Goal: Task Accomplishment & Management: Complete application form

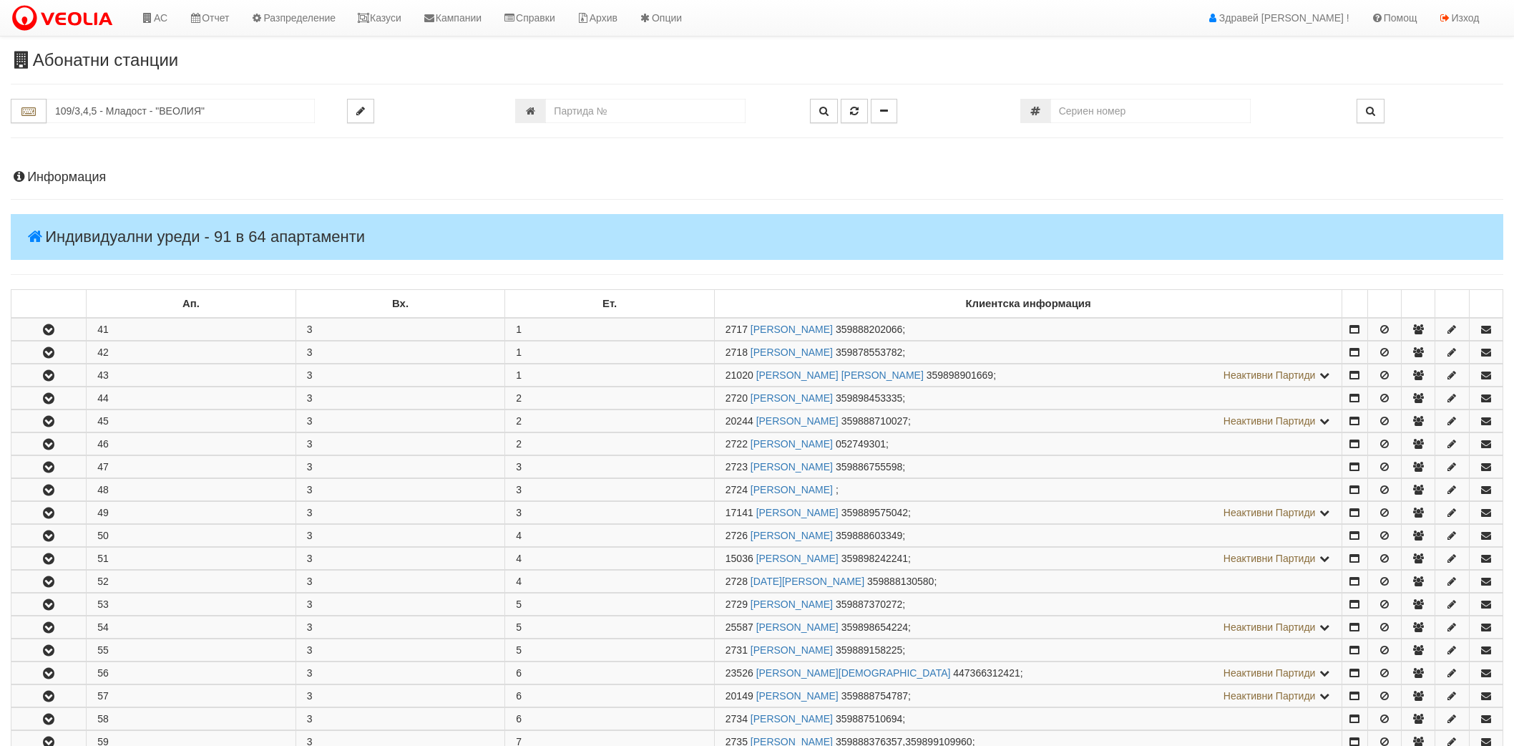
scroll to position [1192, 0]
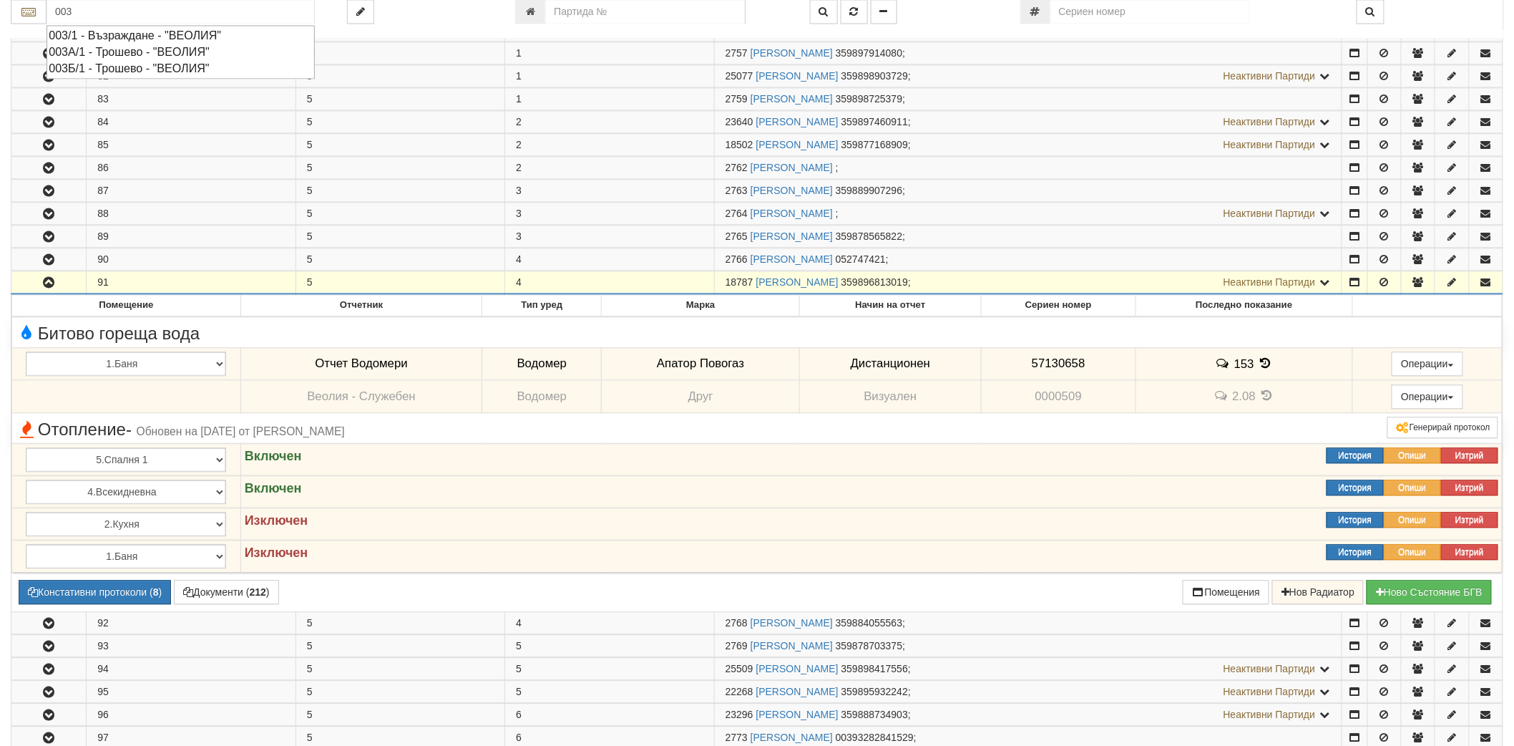
click at [97, 51] on div "003А/1 - Трошево - "ВЕОЛИЯ"" at bounding box center [181, 52] width 264 height 16
type input "003А/1 - Трошево - "ВЕОЛИЯ""
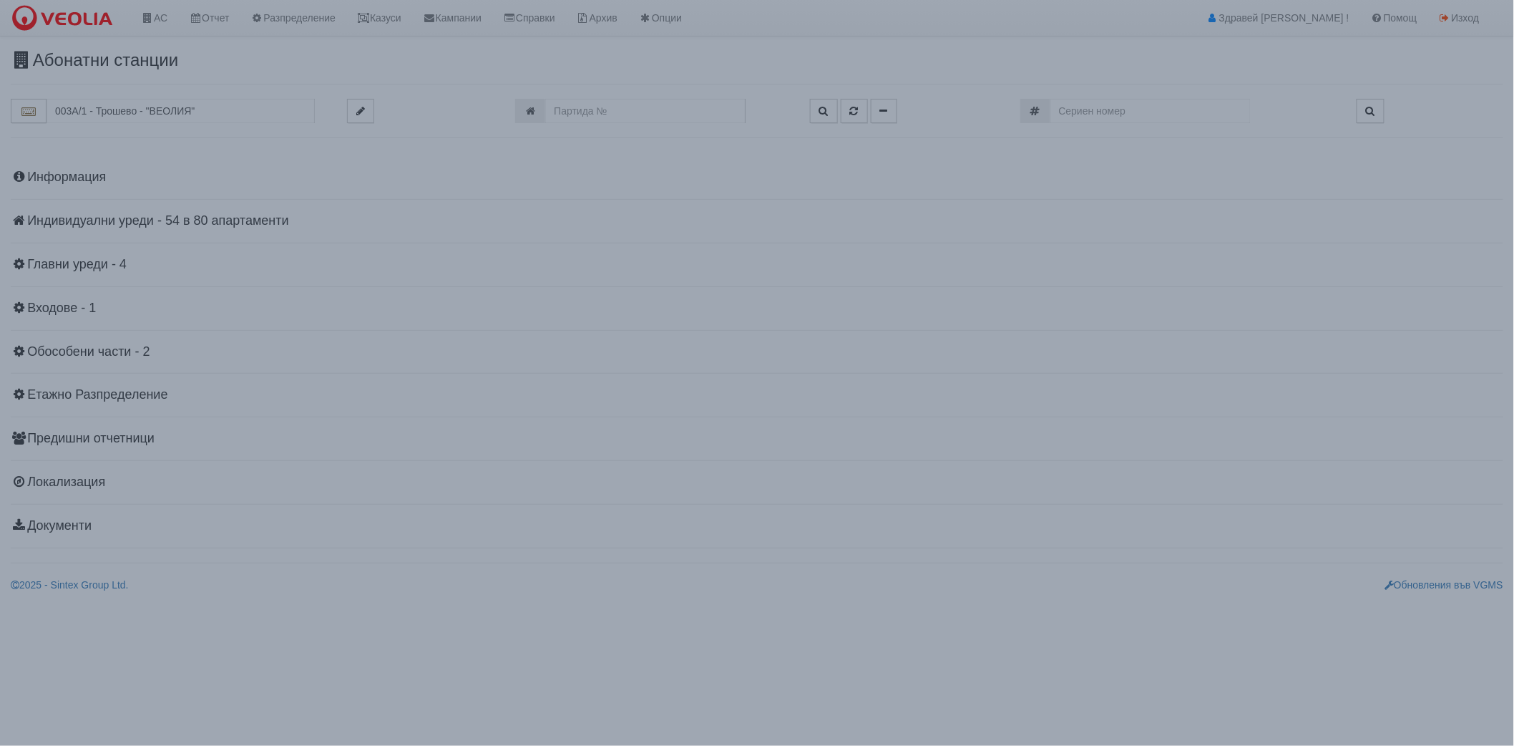
scroll to position [0, 0]
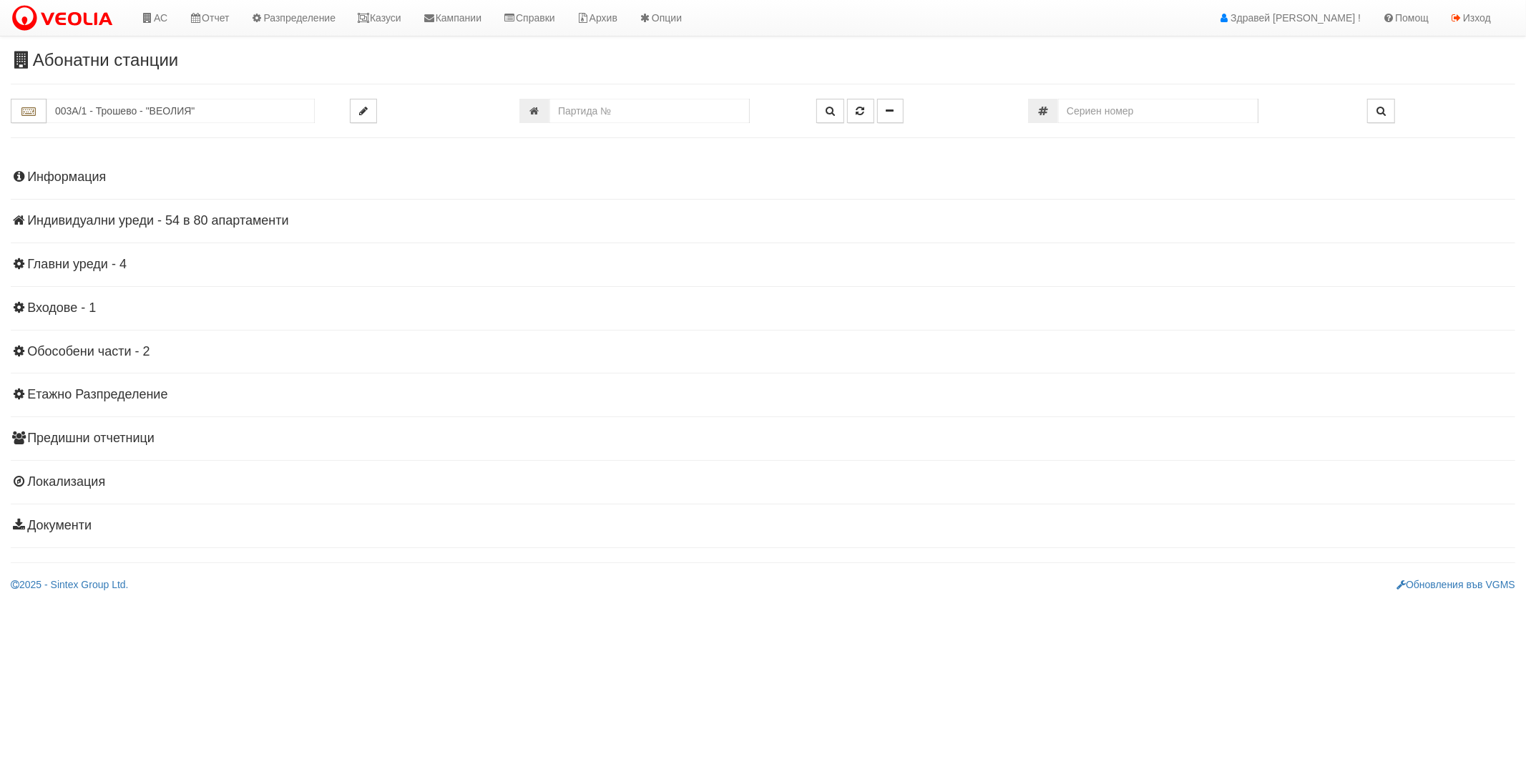
click at [45, 219] on h4 "Индивидуални уреди - 54 в 80 апартаменти" at bounding box center [763, 221] width 1505 height 14
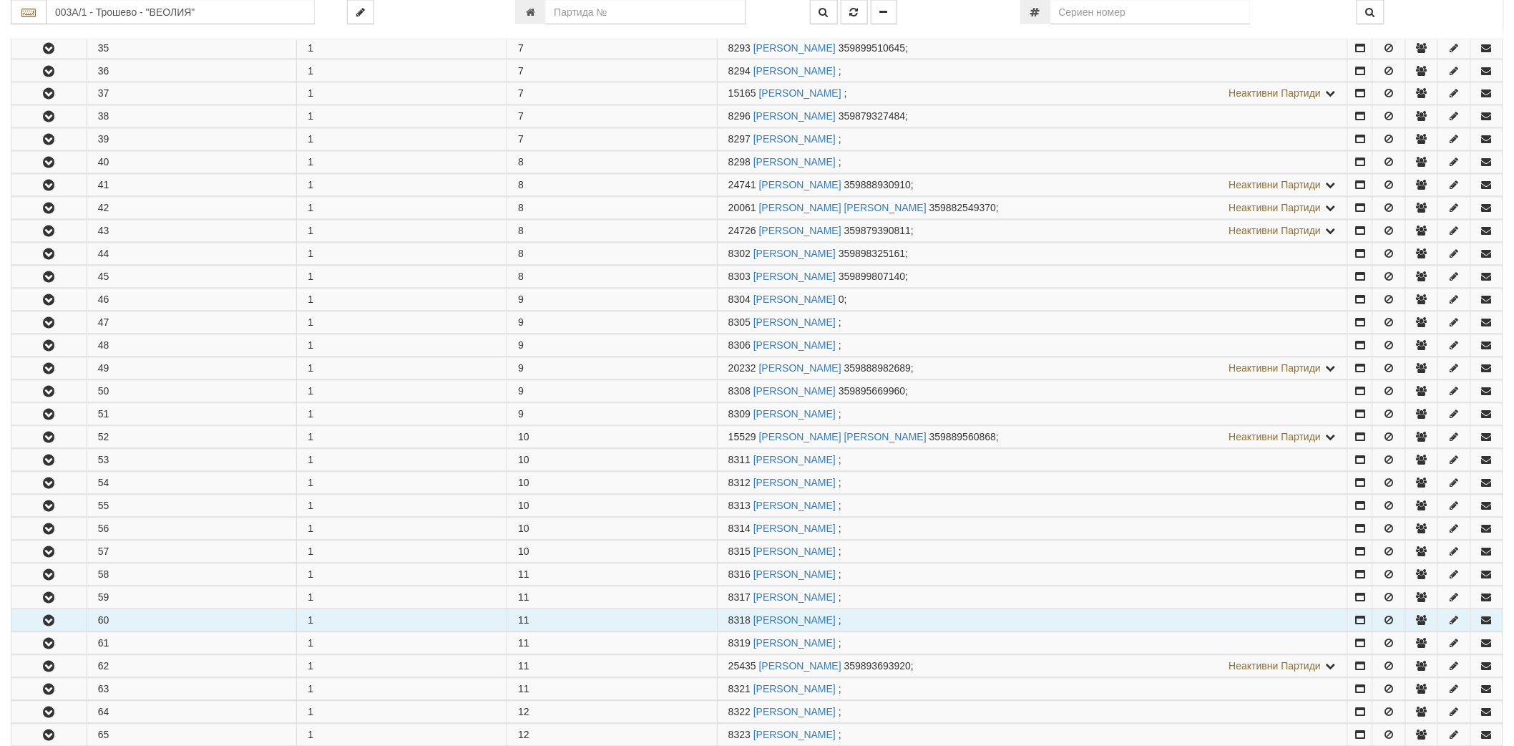
scroll to position [1271, 0]
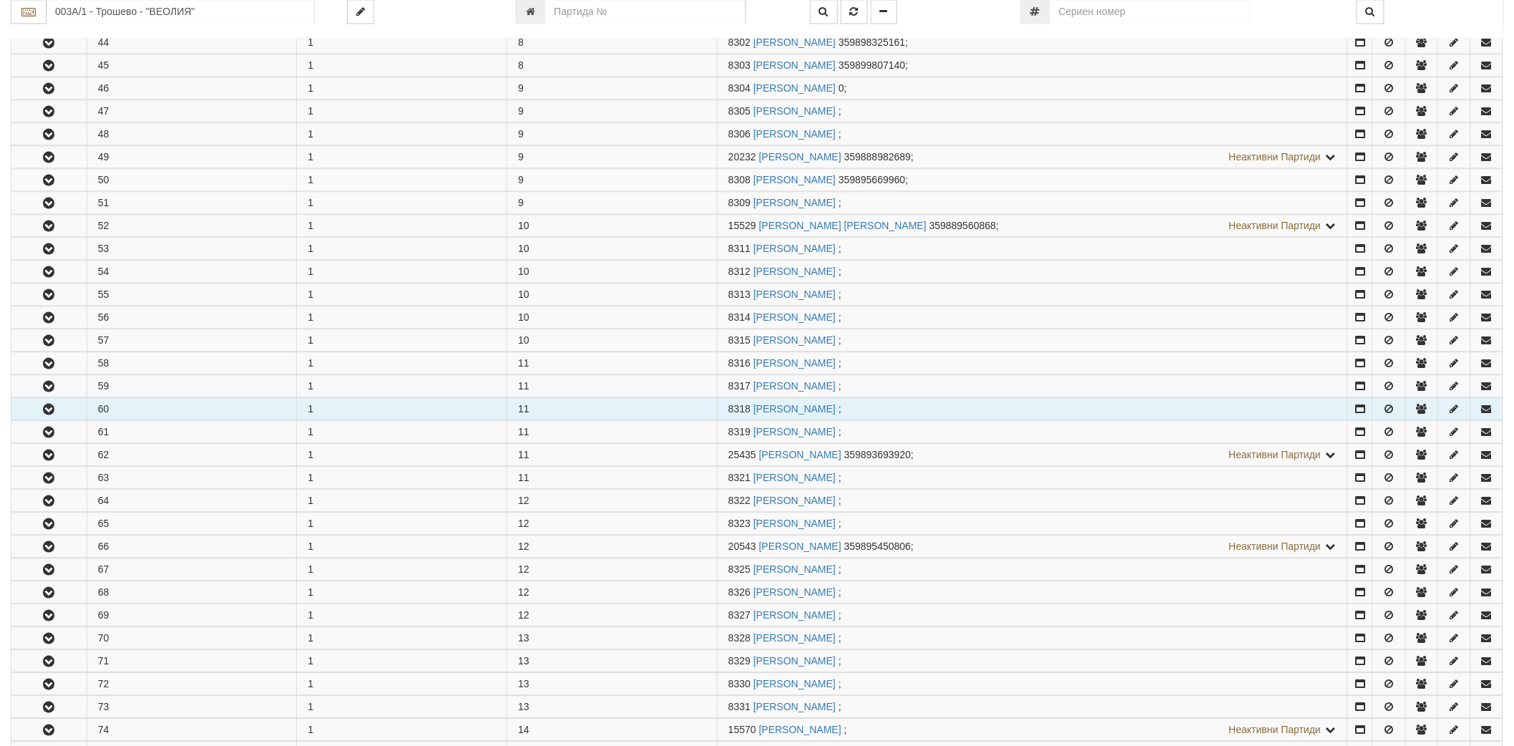
click at [38, 419] on button "button" at bounding box center [48, 408] width 75 height 21
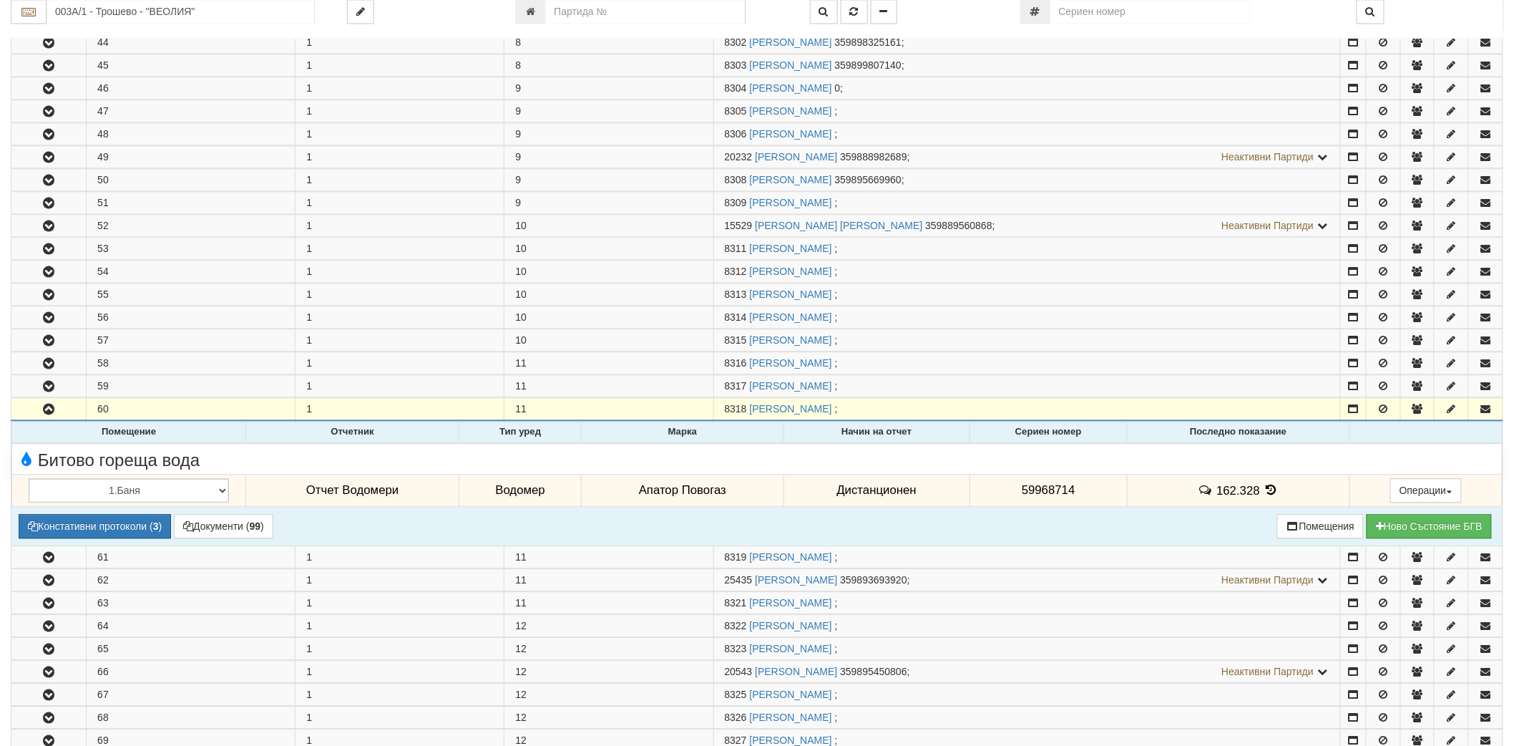
click at [1272, 494] on icon at bounding box center [1272, 490] width 16 height 12
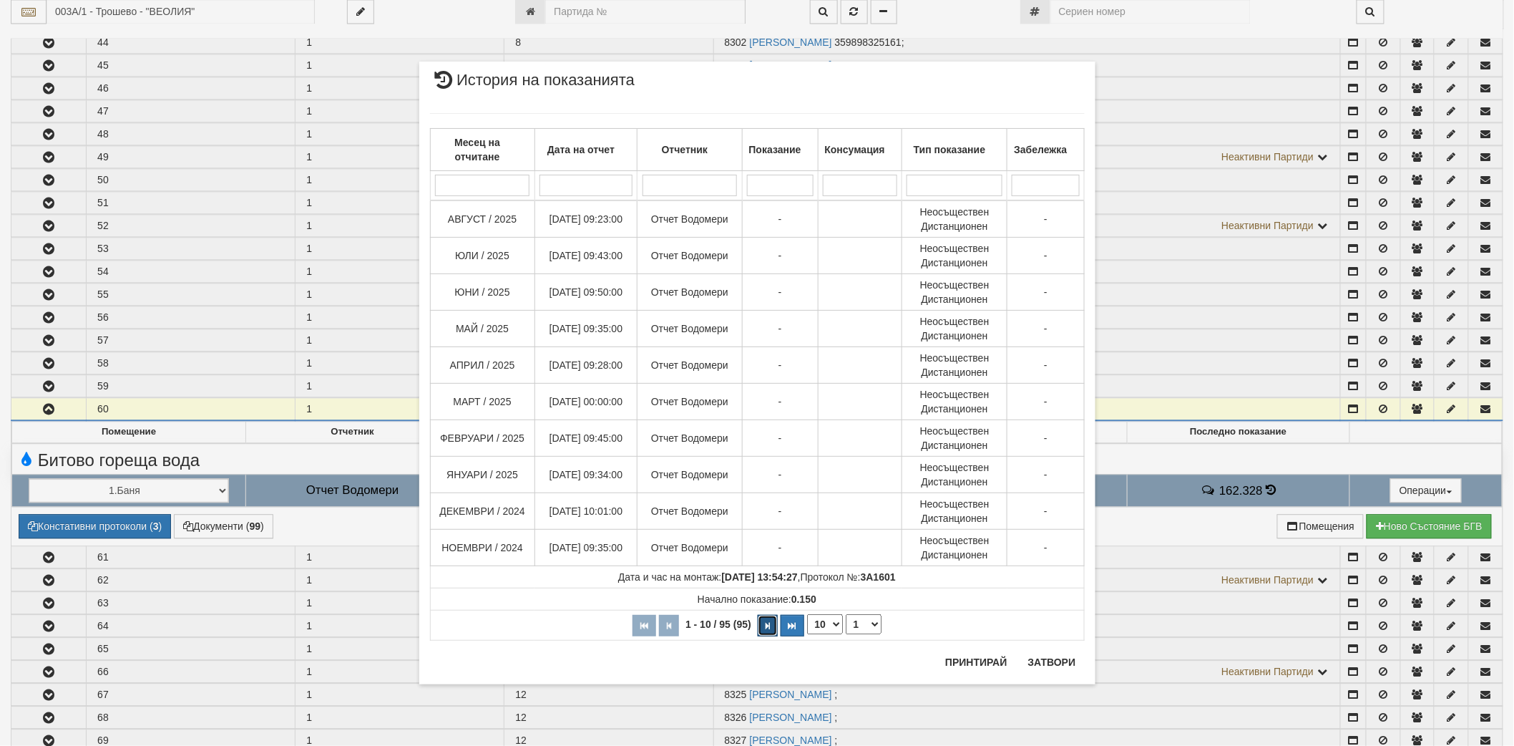
click at [766, 626] on icon "button" at bounding box center [768, 626] width 4 height 8
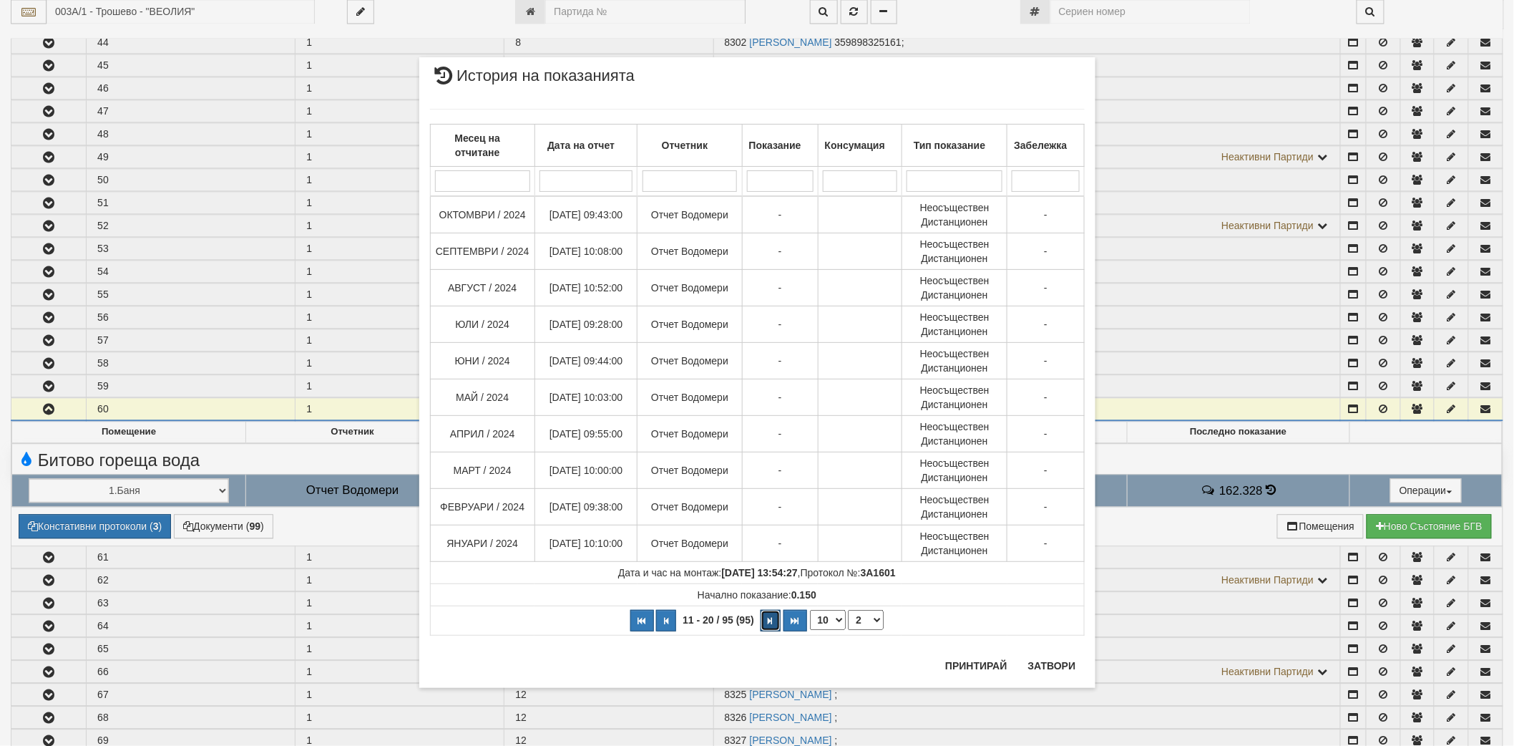
click at [766, 626] on button "button" at bounding box center [771, 620] width 20 height 21
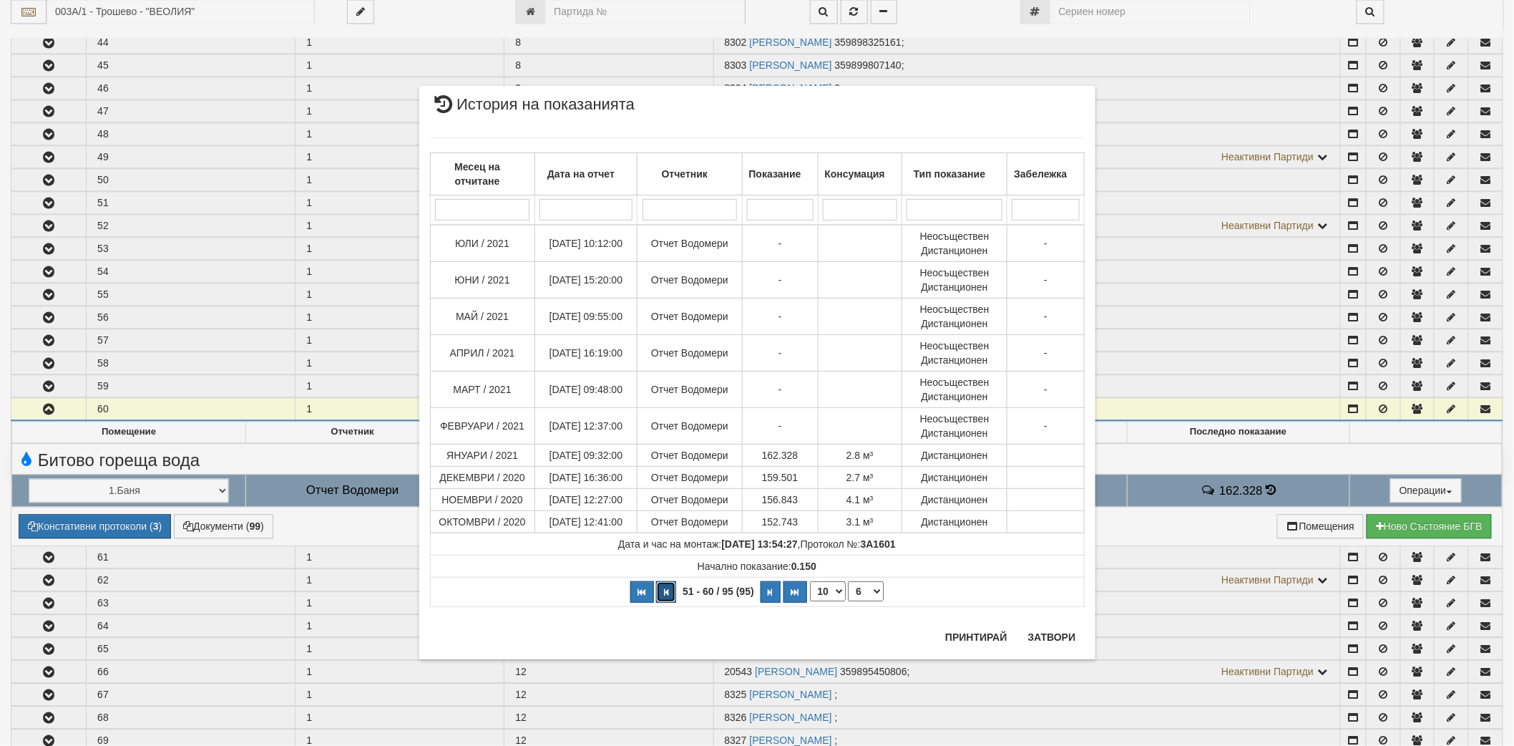
click at [662, 597] on button "button" at bounding box center [666, 591] width 20 height 21
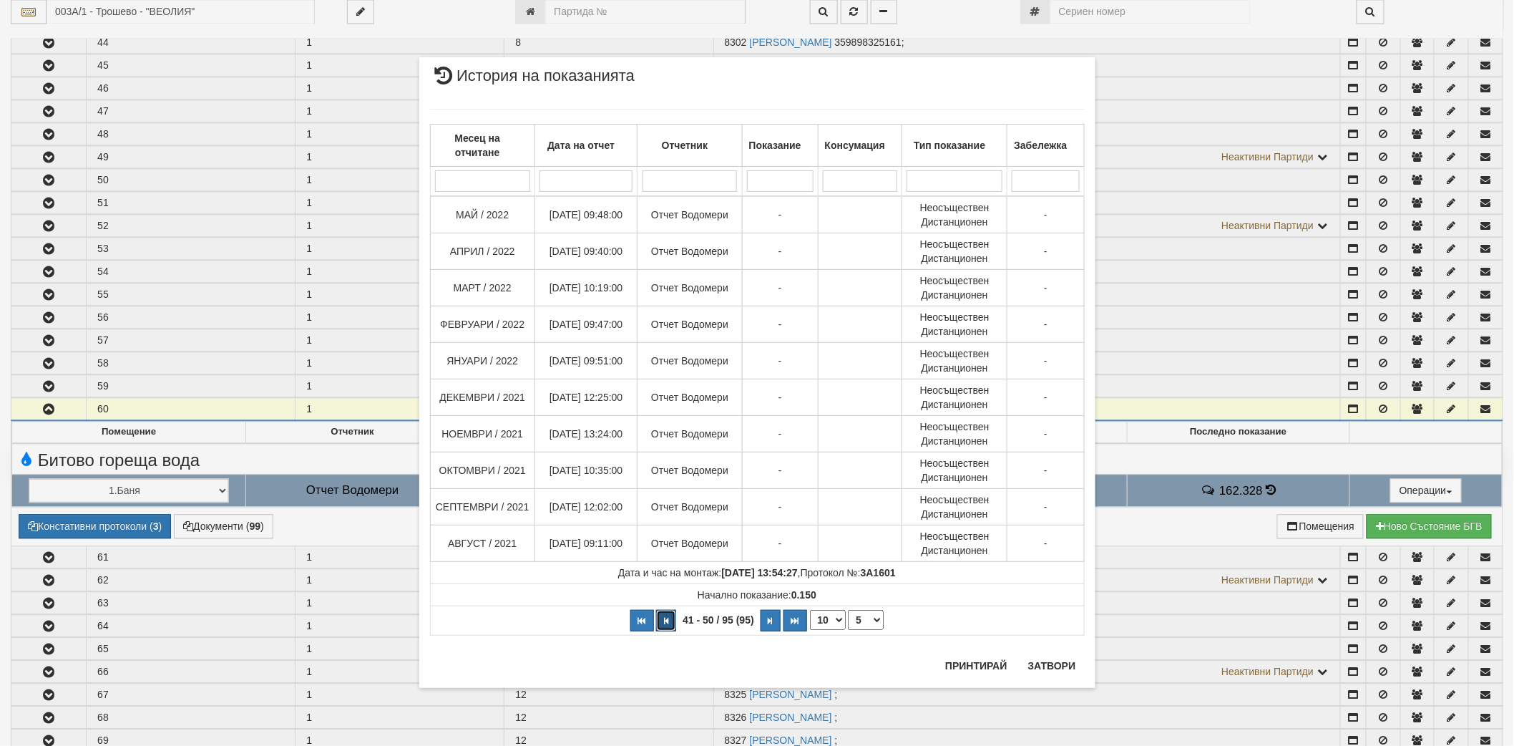
click at [661, 623] on button "button" at bounding box center [666, 620] width 20 height 21
click at [660, 623] on button "button" at bounding box center [666, 620] width 20 height 21
select select "1"
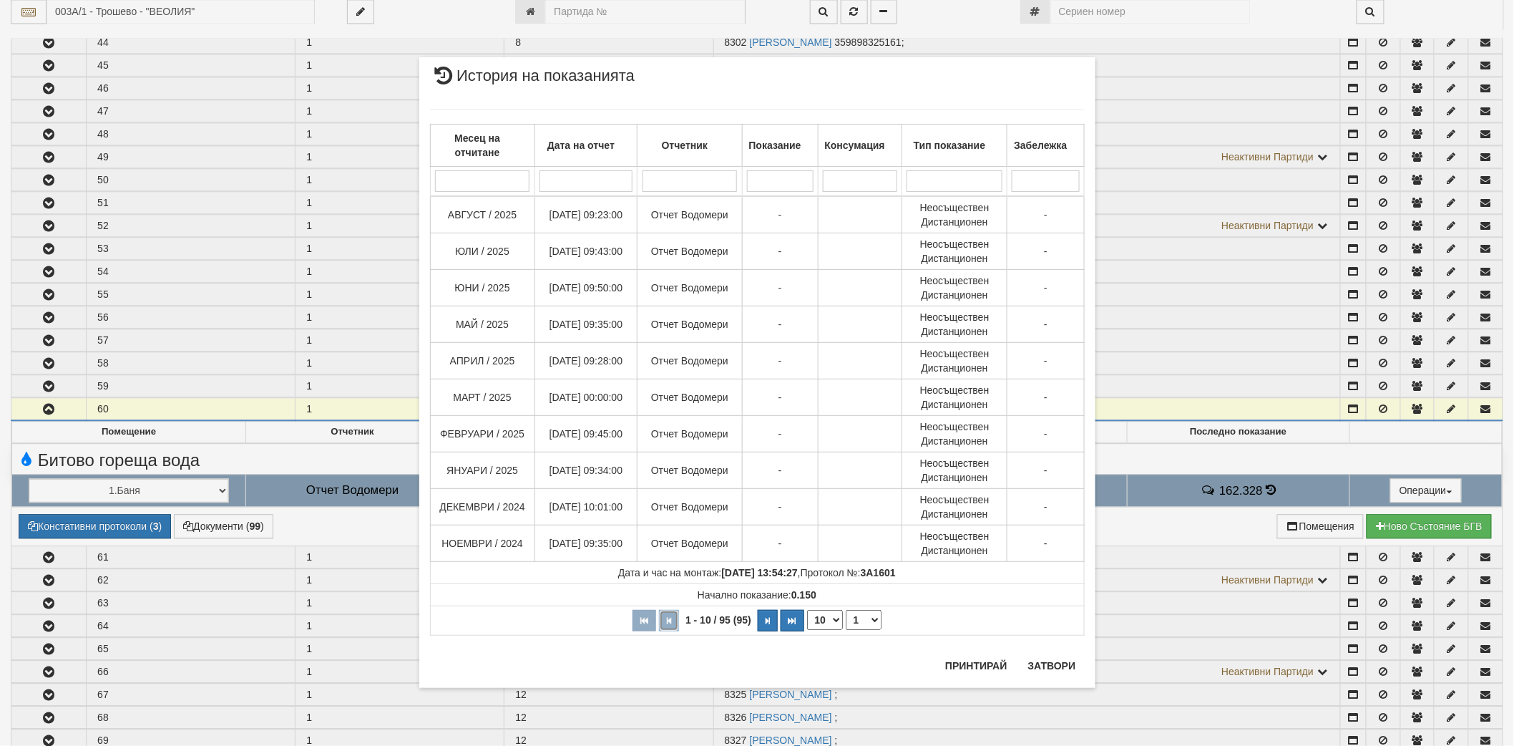
click at [660, 623] on button "button" at bounding box center [669, 620] width 20 height 21
click at [1062, 664] on button "Затвори" at bounding box center [1052, 665] width 65 height 23
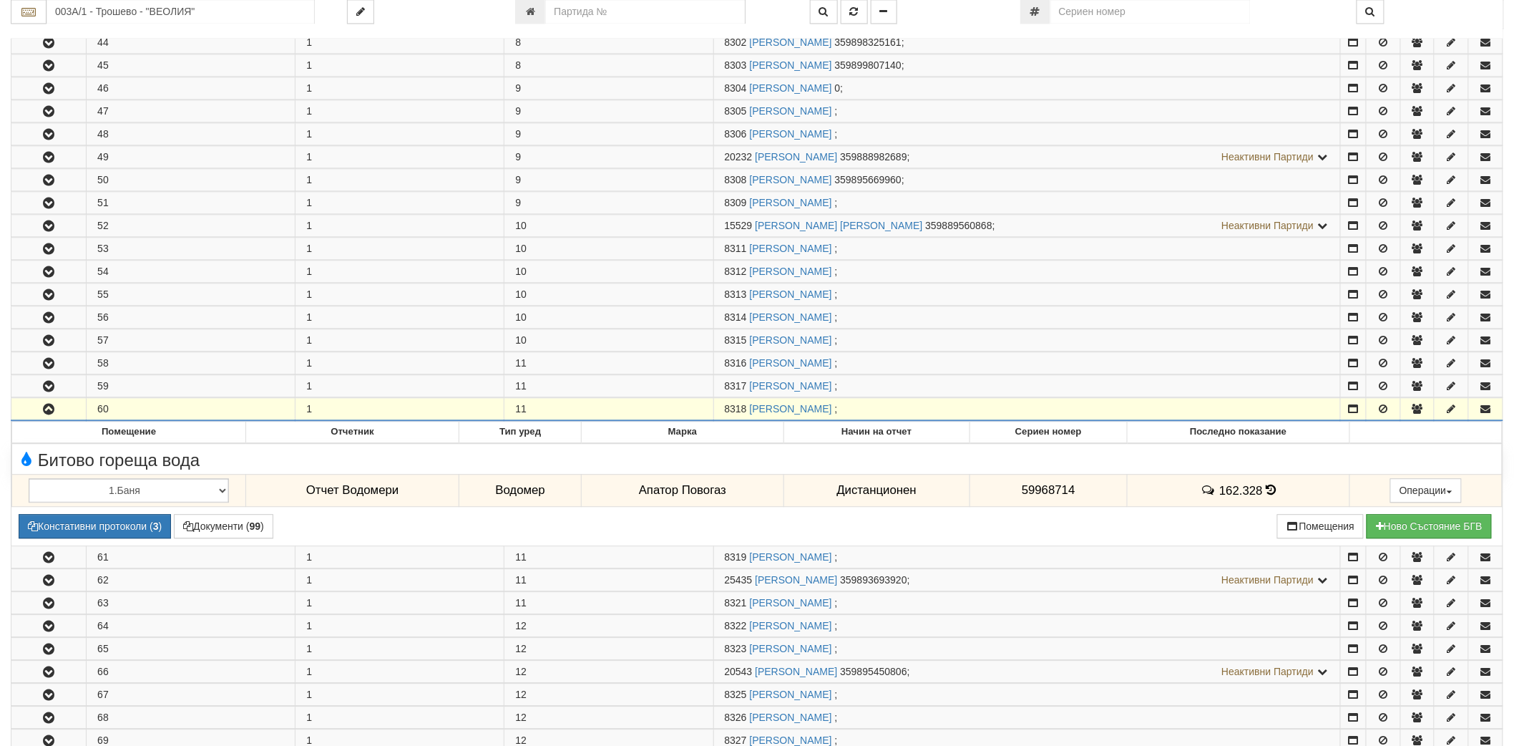
drag, startPoint x: 725, startPoint y: 416, endPoint x: 744, endPoint y: 414, distance: 19.4
click at [744, 414] on span "8318" at bounding box center [736, 408] width 22 height 11
copy span "8318"
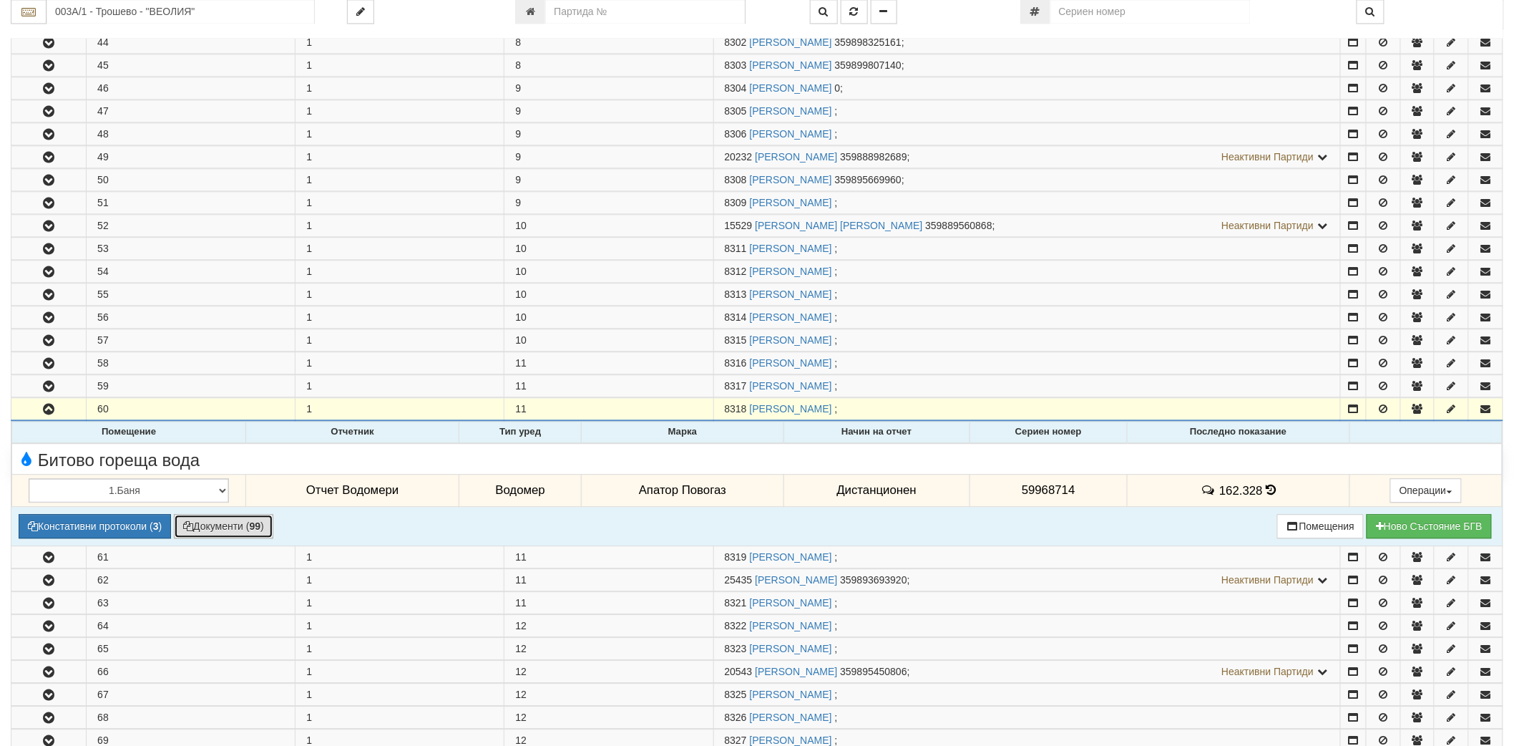
click at [239, 528] on button "Документи ( 99 )" at bounding box center [223, 526] width 99 height 24
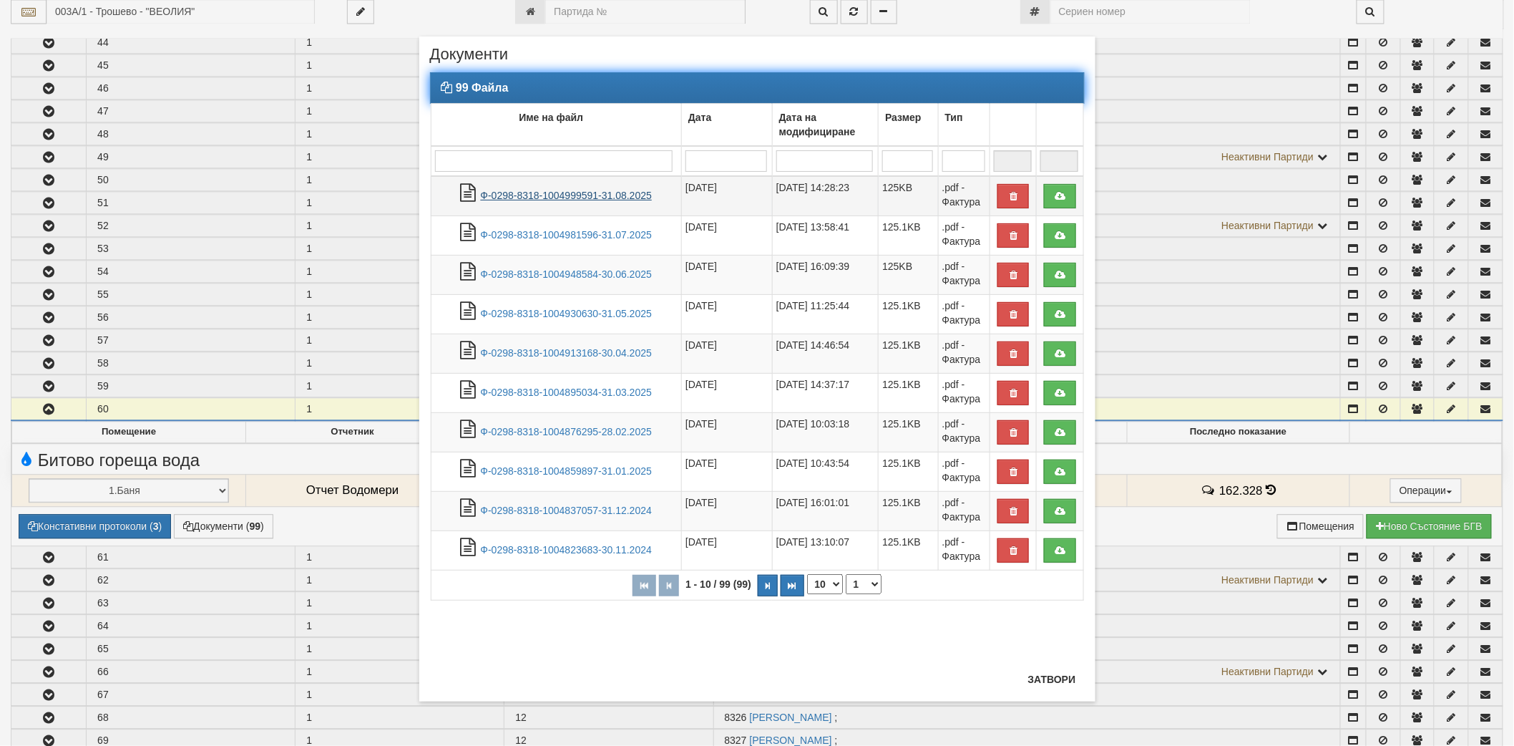
click at [573, 190] on link "Ф-0298-8318-1004999591-31.08.2025" at bounding box center [567, 195] width 172 height 11
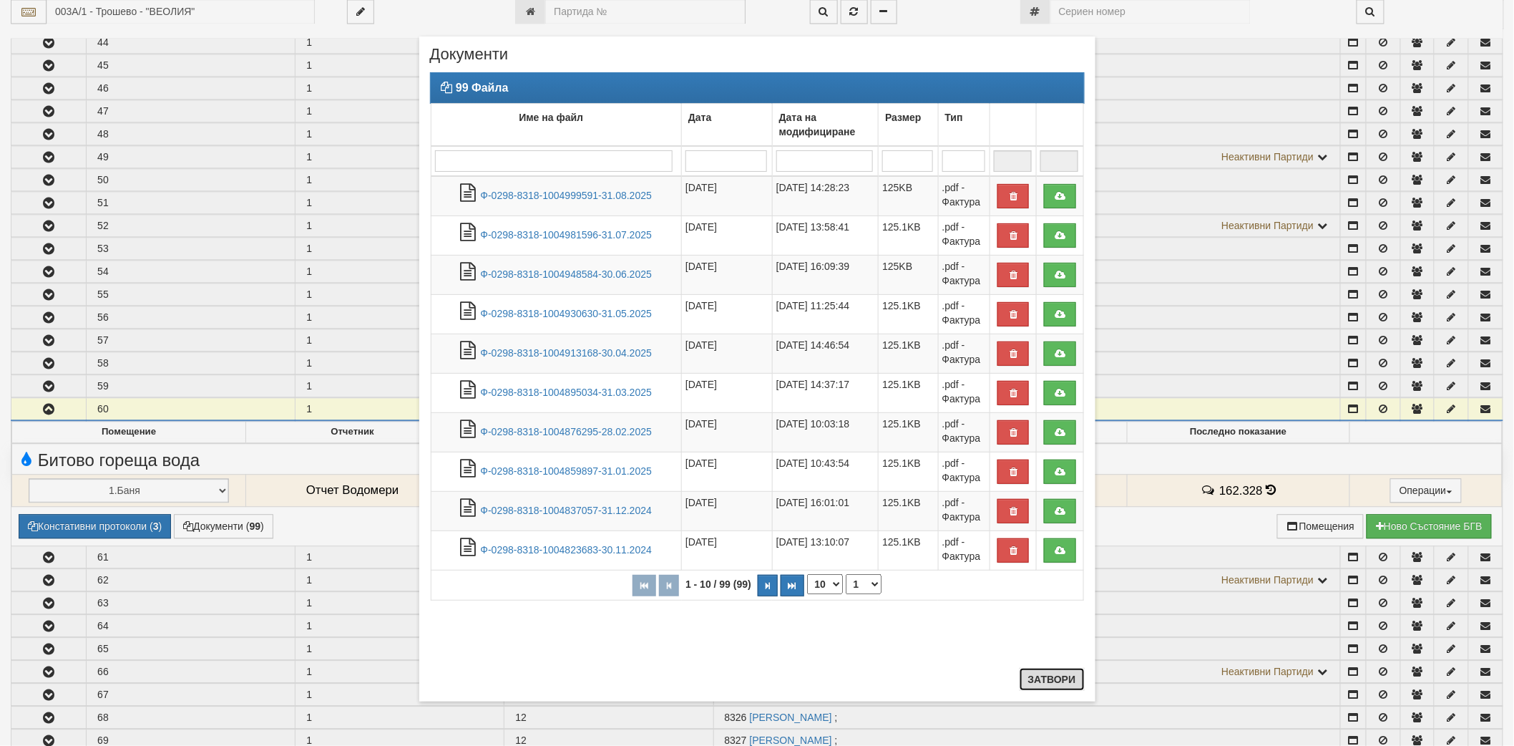
click at [1062, 680] on button "Затвори" at bounding box center [1052, 679] width 65 height 23
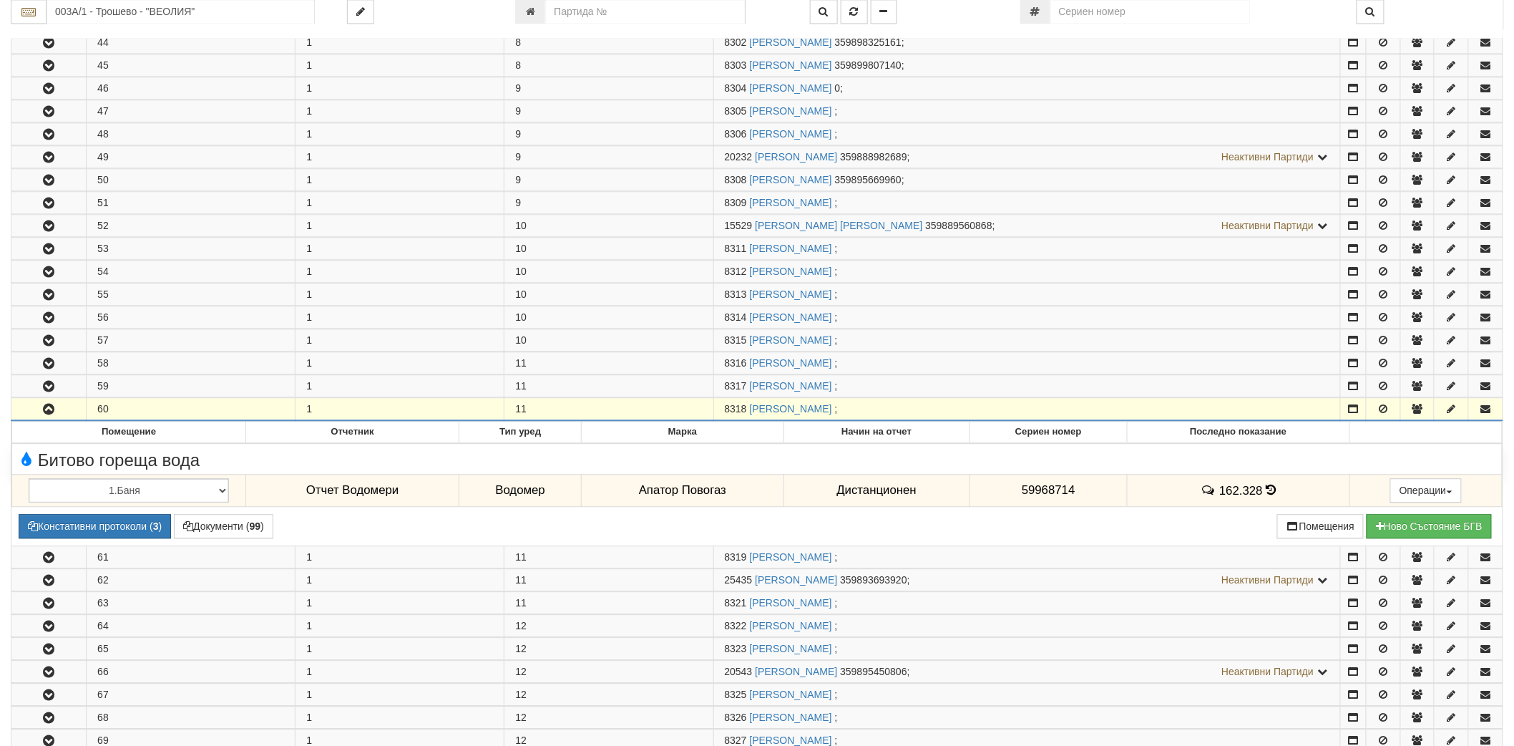
drag, startPoint x: 725, startPoint y: 415, endPoint x: 748, endPoint y: 415, distance: 22.9
click at [747, 414] on span "8318" at bounding box center [736, 408] width 22 height 11
click at [743, 414] on span "8318" at bounding box center [736, 408] width 22 height 11
drag, startPoint x: 747, startPoint y: 416, endPoint x: 718, endPoint y: 416, distance: 28.6
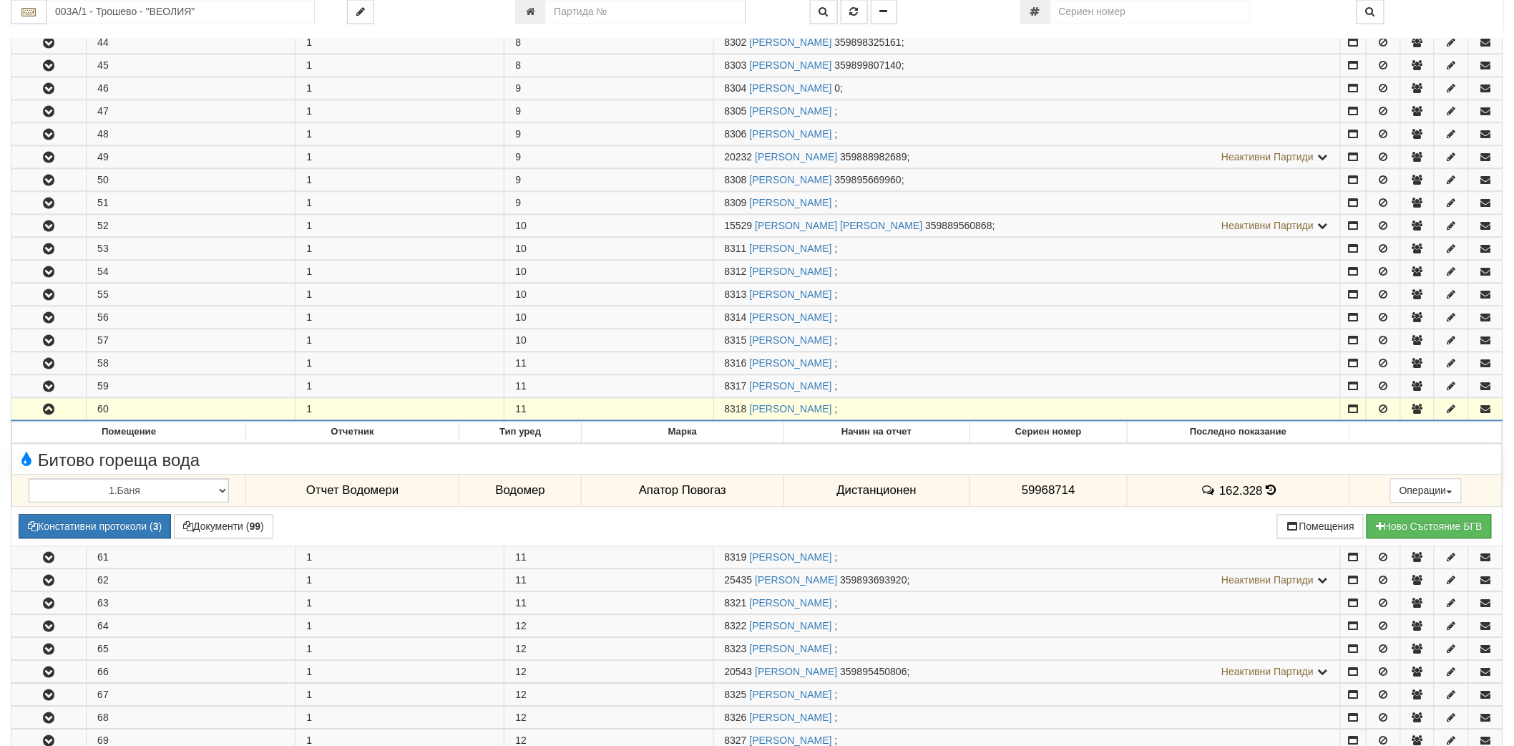
click at [718, 416] on td "8318 МАРИН НИКОЛОВ СТАНКОВ ;" at bounding box center [1026, 409] width 627 height 23
copy span "8318"
click at [784, 414] on link "МАРИН НИКОЛОВ СТАНКОВ" at bounding box center [791, 408] width 82 height 11
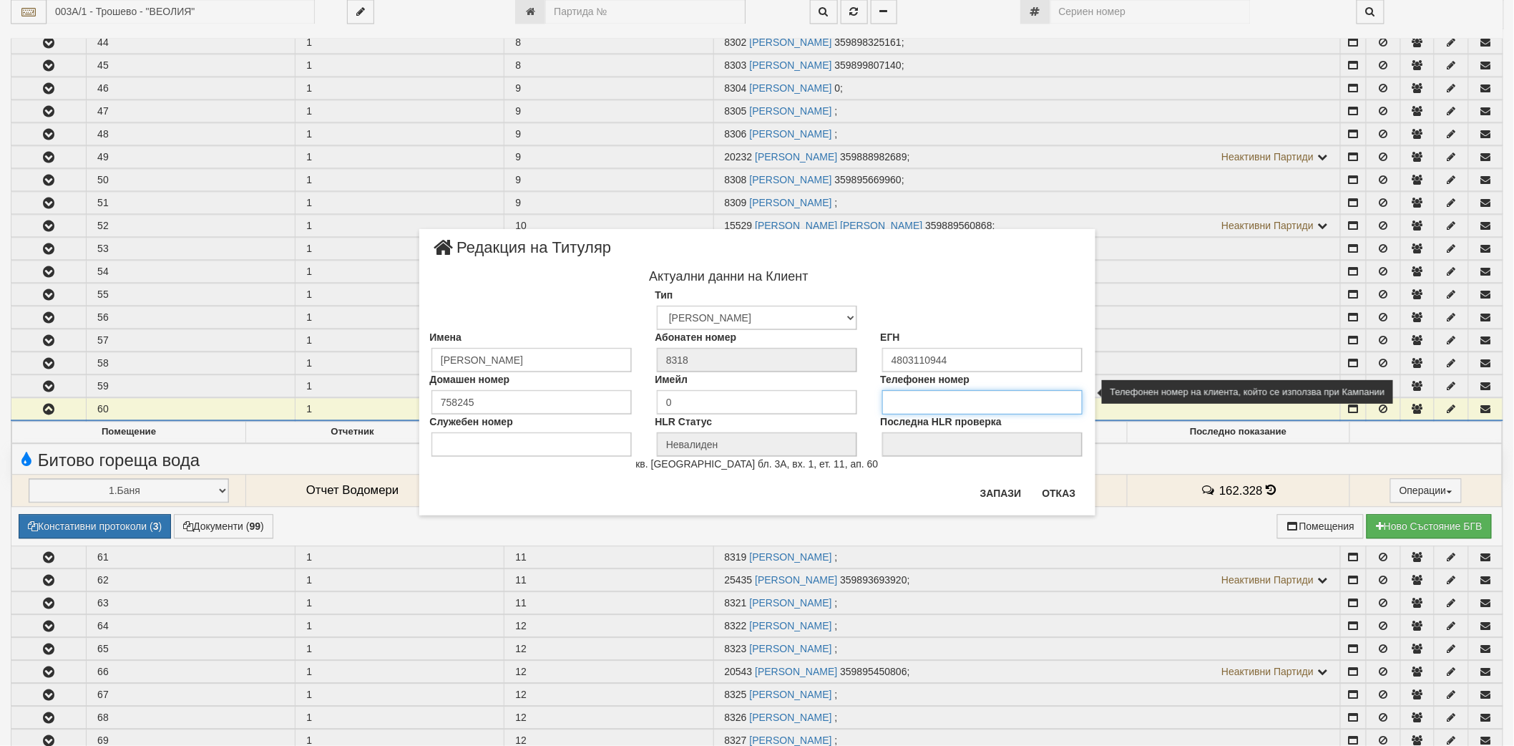
click at [942, 409] on input "tel" at bounding box center [982, 402] width 200 height 24
type input "0898915782"
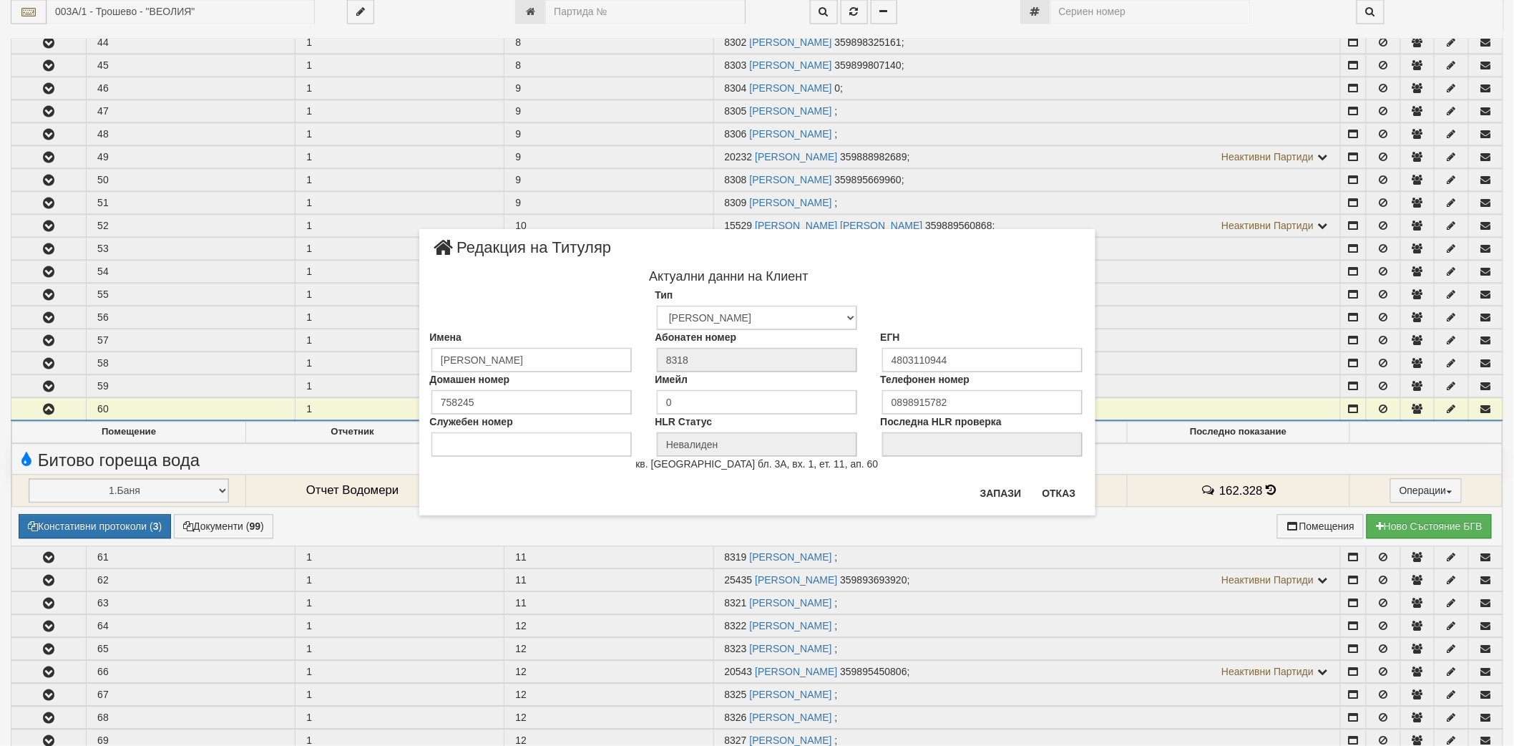
click at [1002, 482] on div "× Редакция на Титуляр Актуални данни на Клиент Тип Физическо Лице Фирма Институ…" at bounding box center [757, 372] width 676 height 286
click at [1003, 494] on button "Запази" at bounding box center [1001, 493] width 59 height 23
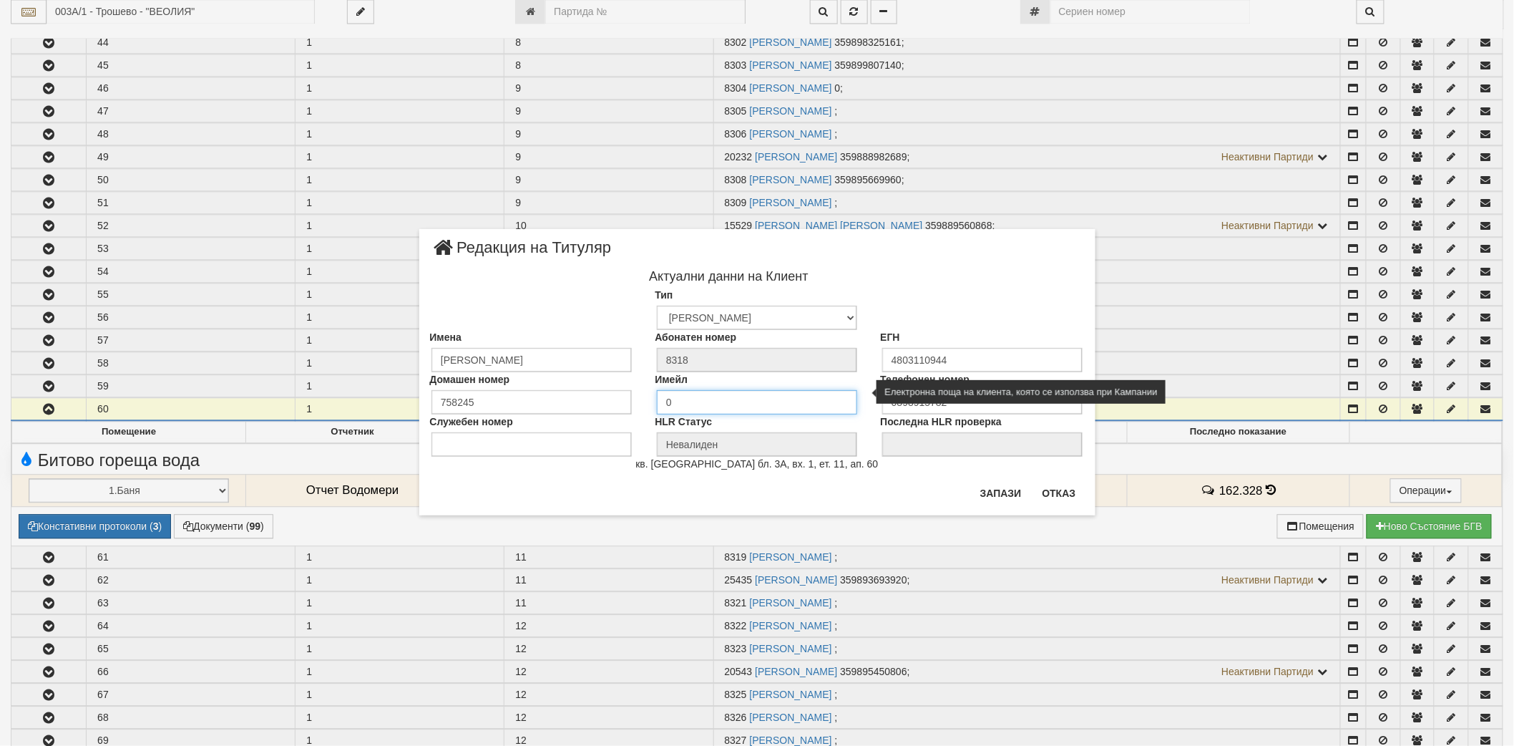
click at [744, 403] on input "0" at bounding box center [757, 402] width 200 height 24
click at [743, 404] on input "0" at bounding box center [757, 402] width 200 height 24
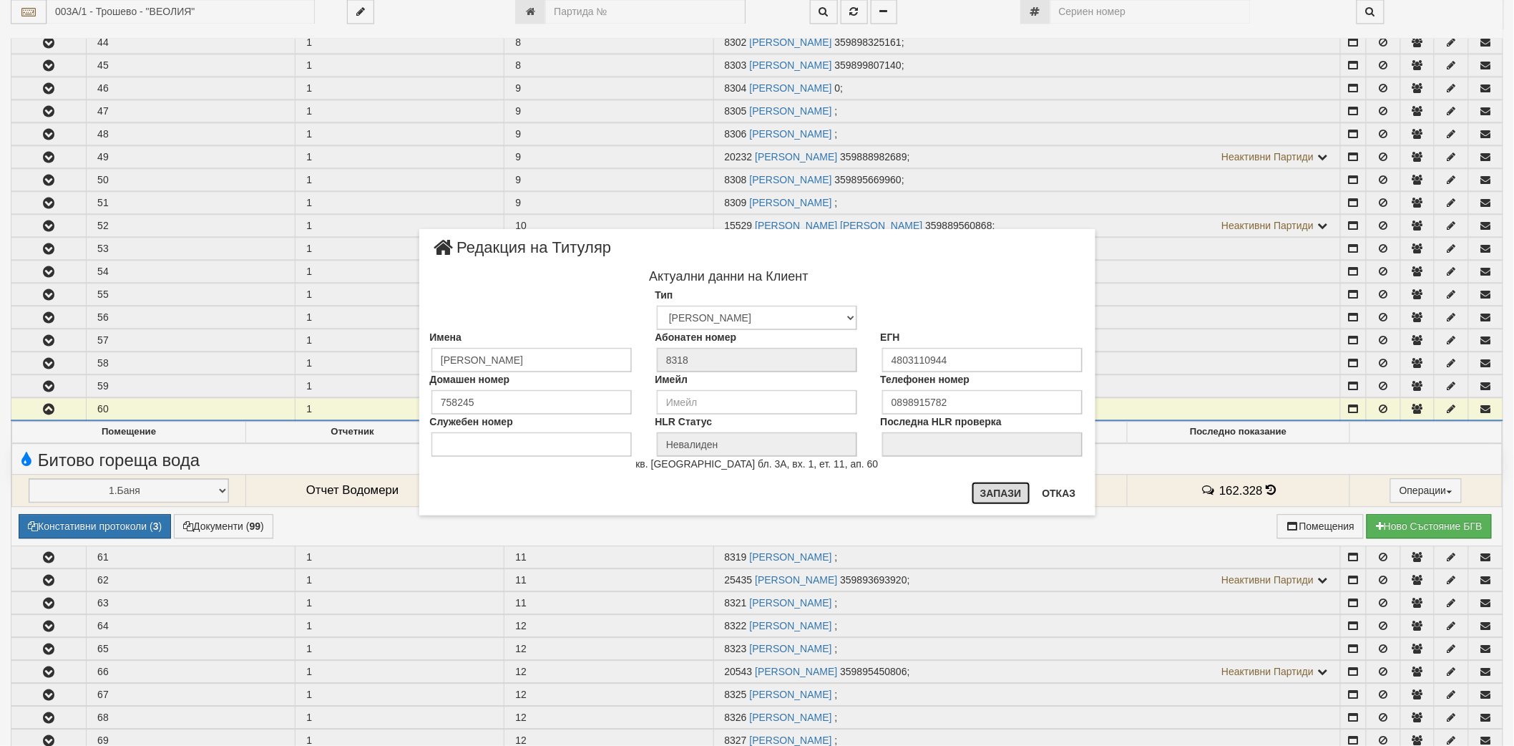
click at [1005, 492] on button "Запази" at bounding box center [1001, 493] width 59 height 23
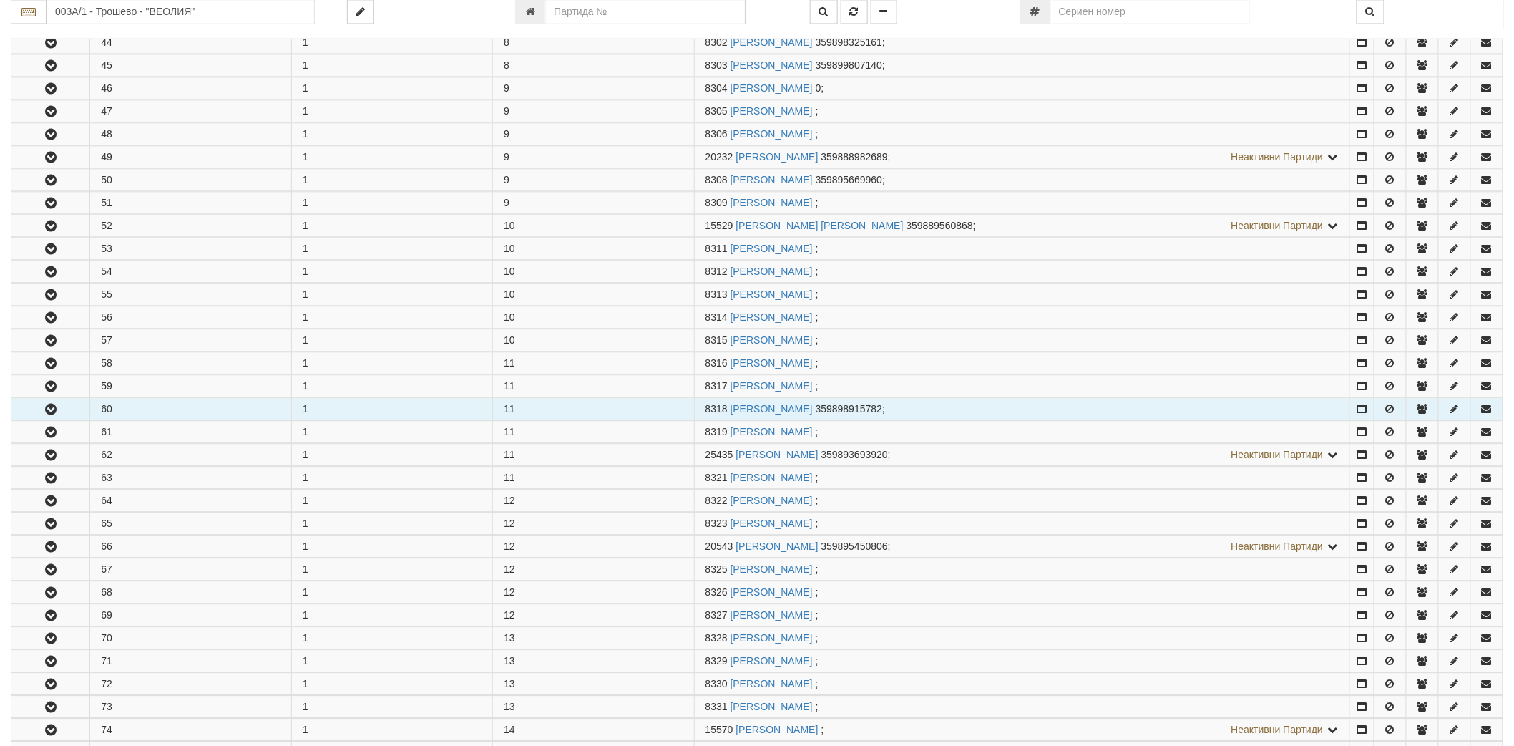
drag, startPoint x: 704, startPoint y: 416, endPoint x: 726, endPoint y: 415, distance: 22.2
click at [726, 415] on td "8318 МАРИН НИКОЛОВ СТАНКОВ 359898915782 ;" at bounding box center [1021, 409] width 655 height 22
copy span "8318"
click at [33, 415] on button "button" at bounding box center [50, 408] width 78 height 21
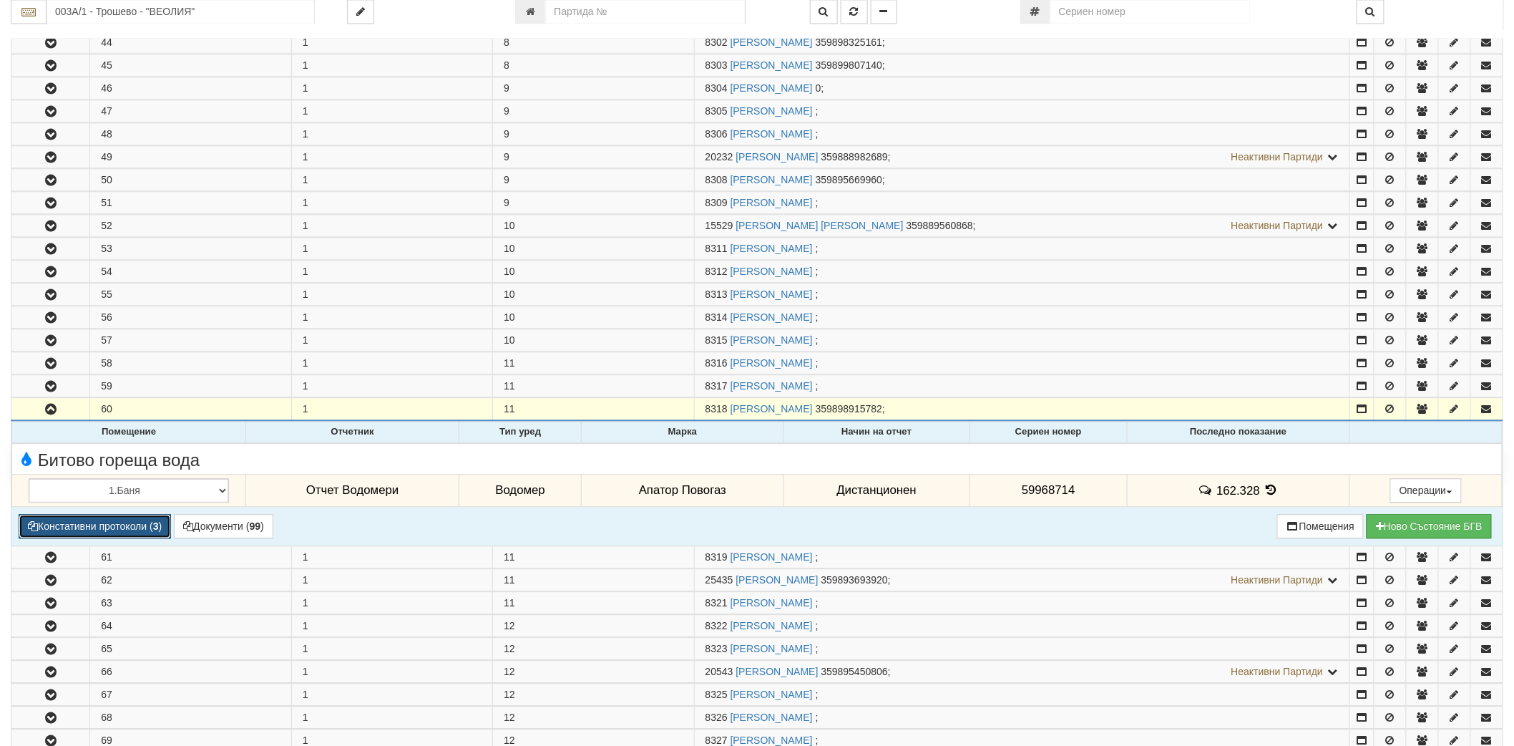
click at [141, 530] on button "Констативни протоколи ( 3 )" at bounding box center [95, 526] width 152 height 24
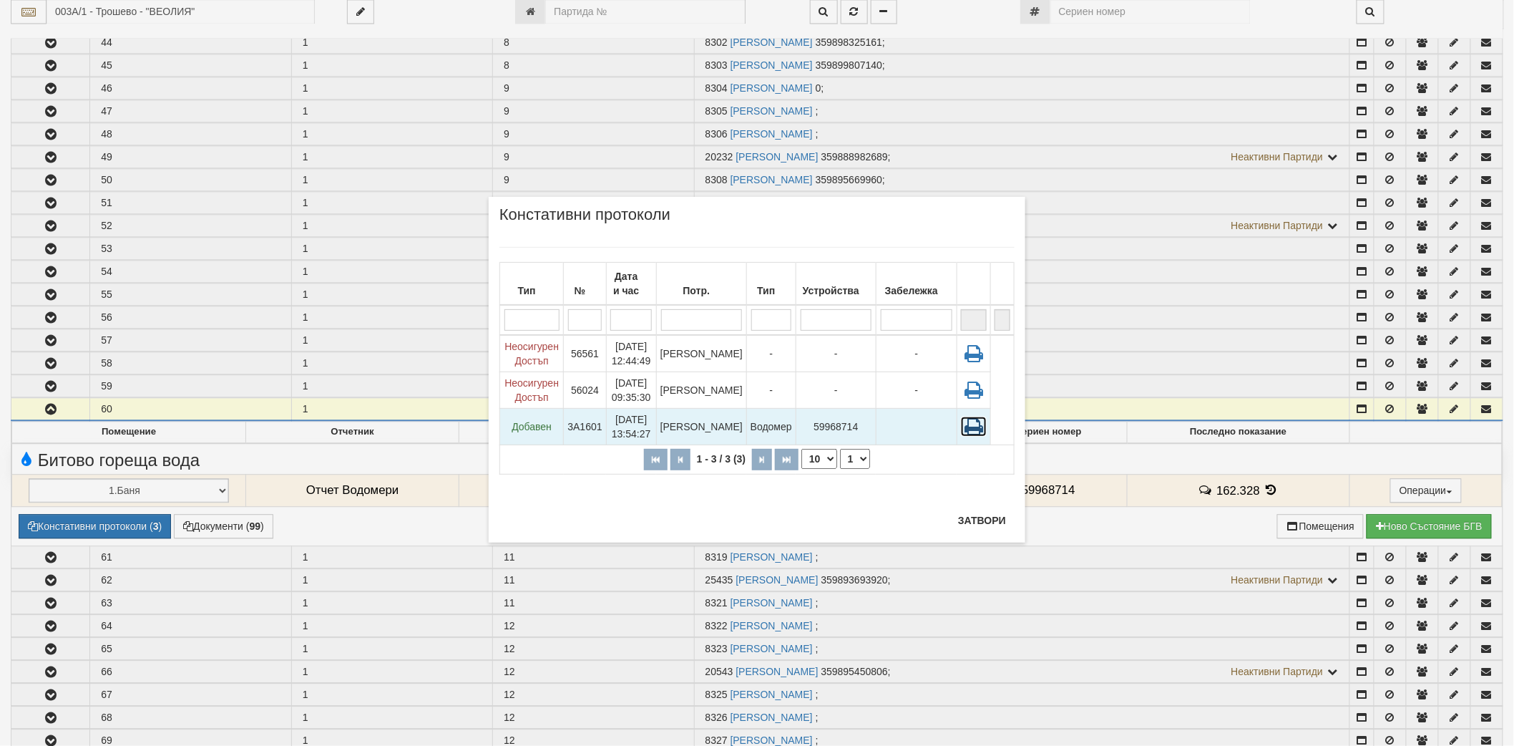
click at [963, 420] on icon at bounding box center [974, 426] width 26 height 20
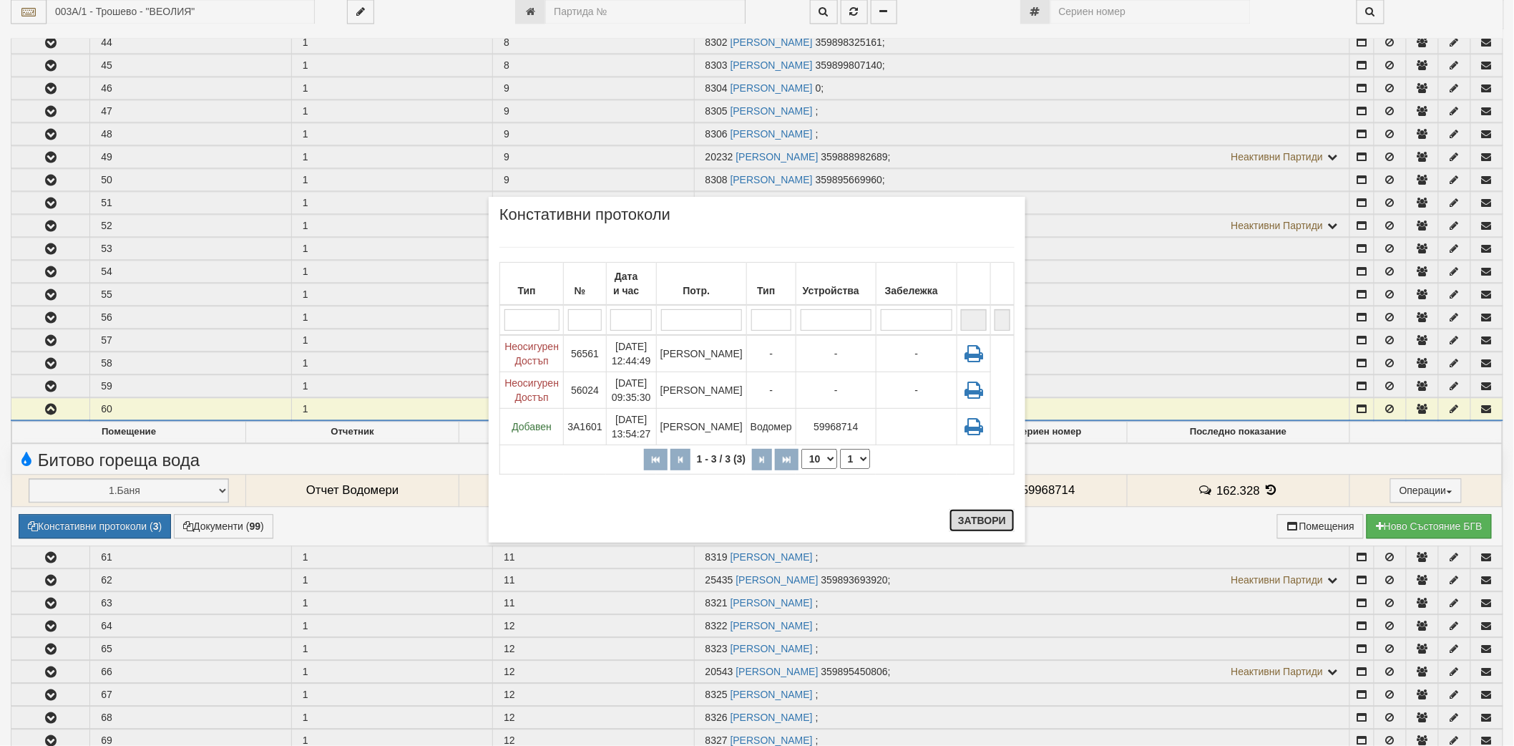
click at [981, 521] on button "Затвори" at bounding box center [981, 520] width 65 height 23
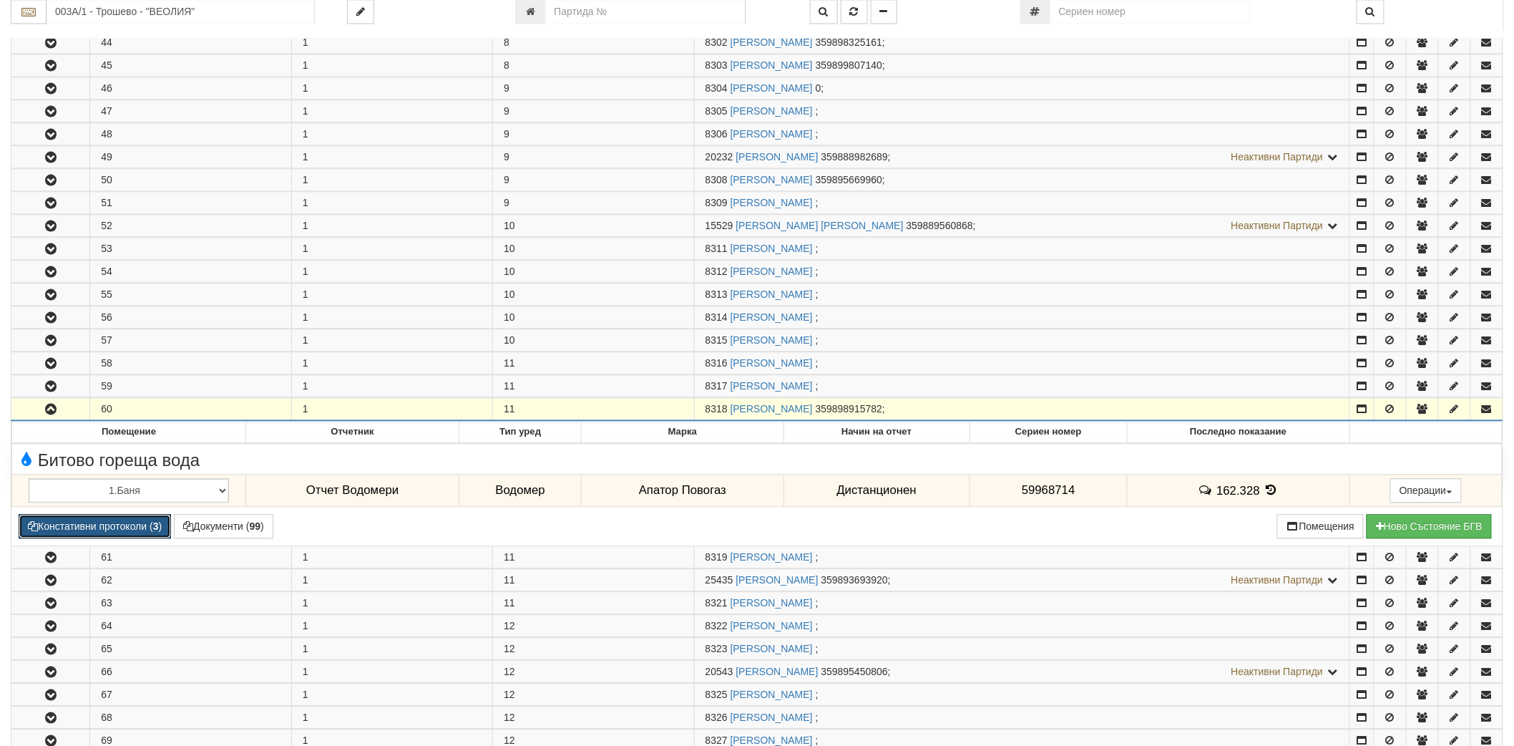
copy span "8318"
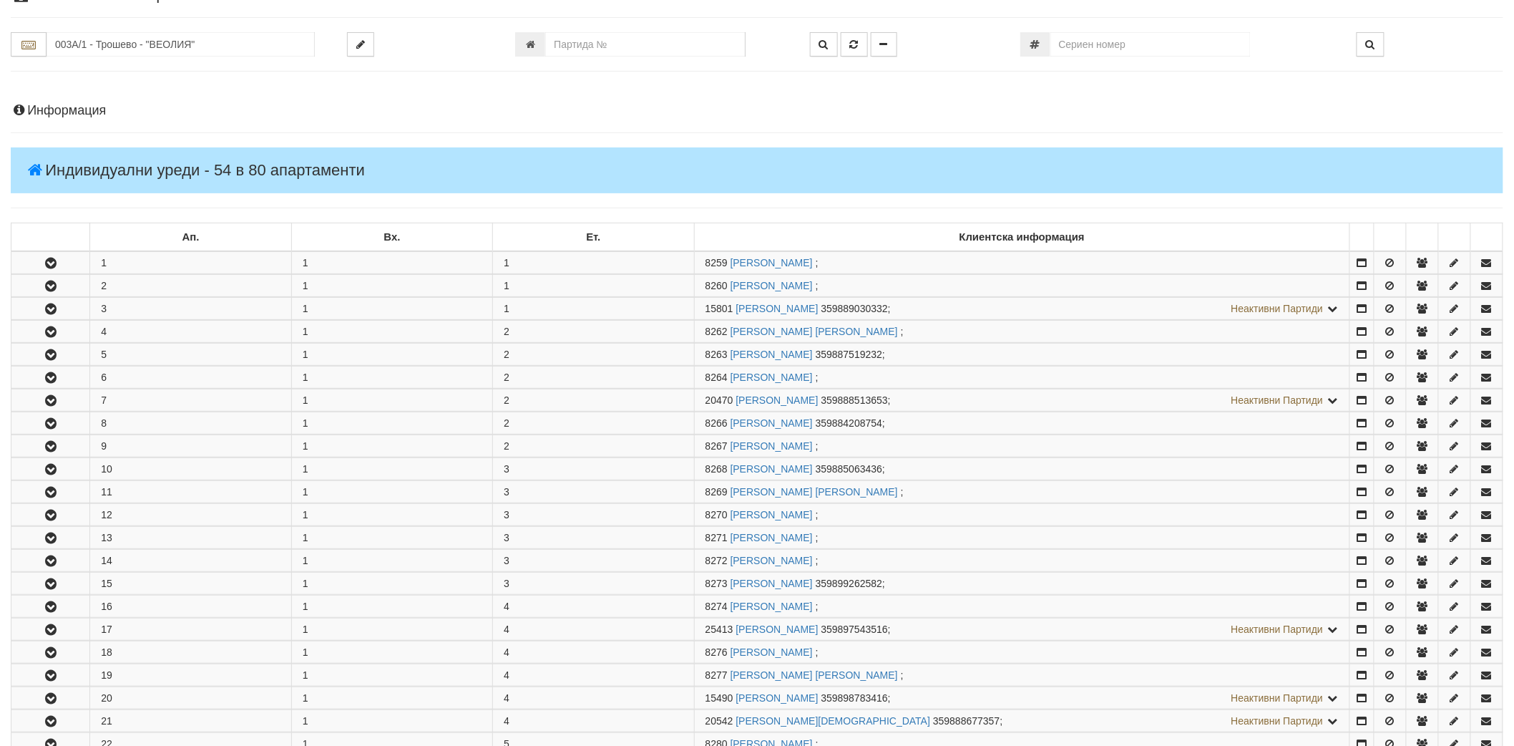
scroll to position [0, 0]
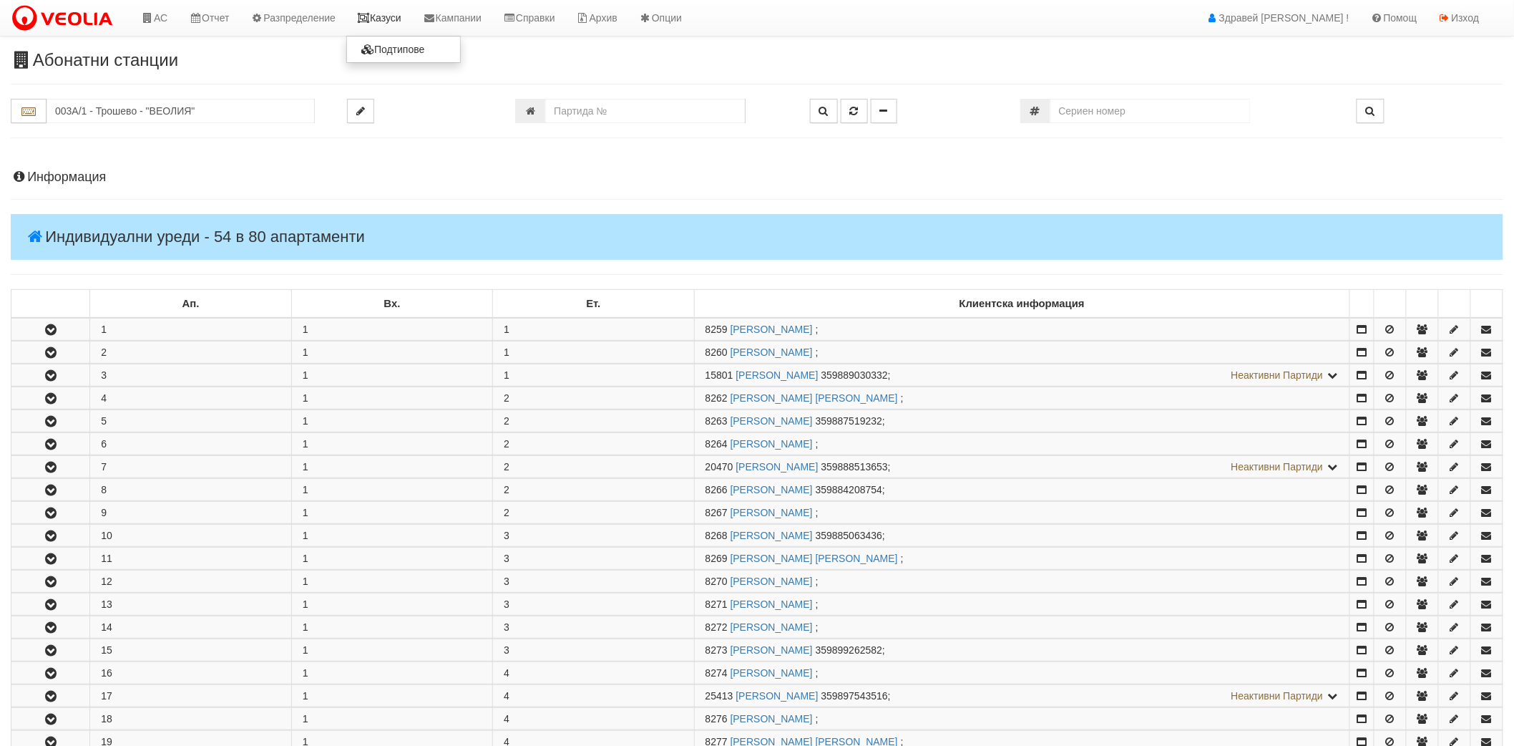
click at [381, 9] on link "Казуси" at bounding box center [379, 18] width 66 height 36
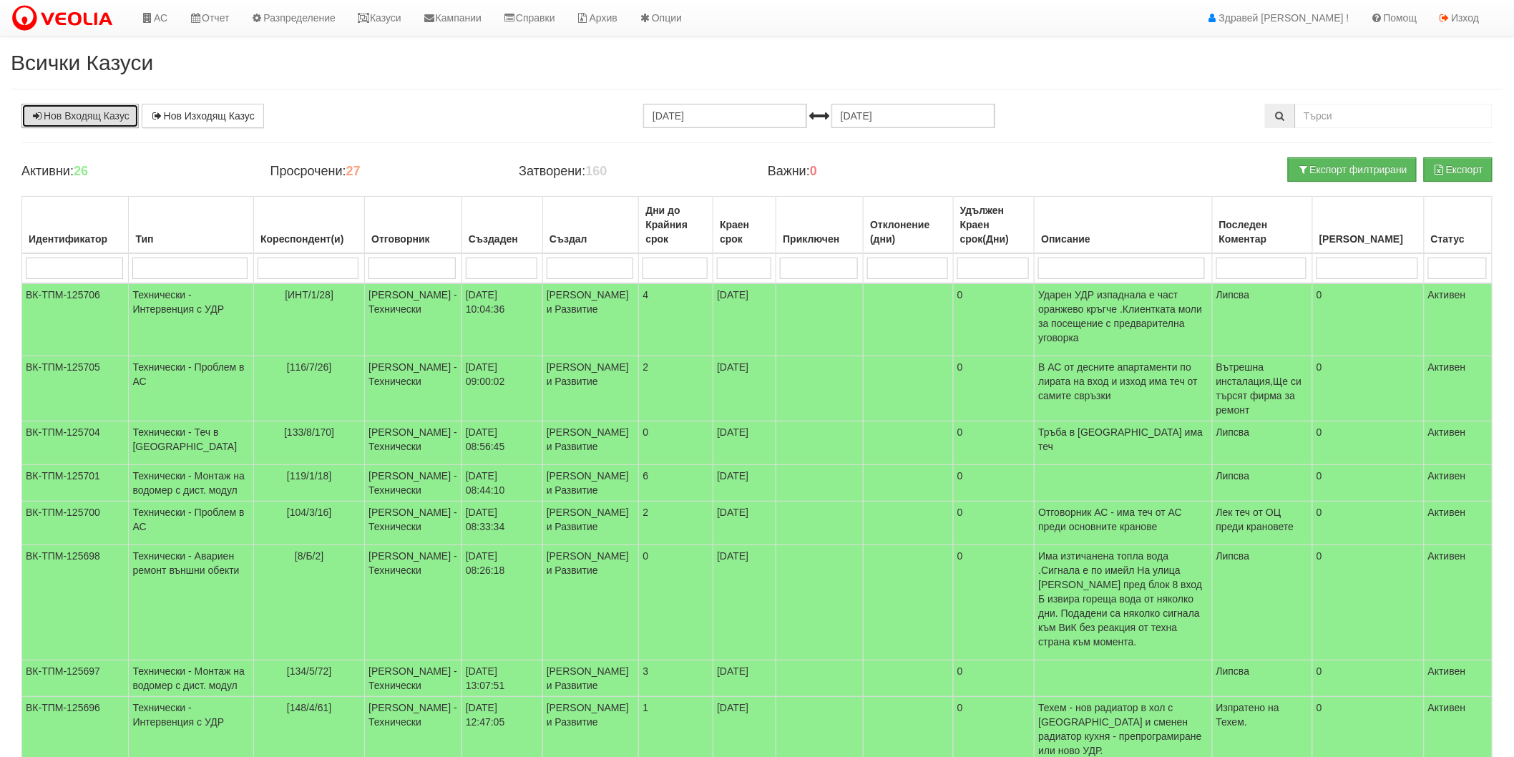
click at [84, 110] on link "Нов Входящ Казус" at bounding box center [79, 116] width 117 height 24
click at [386, 22] on link "Казуси" at bounding box center [379, 18] width 66 height 36
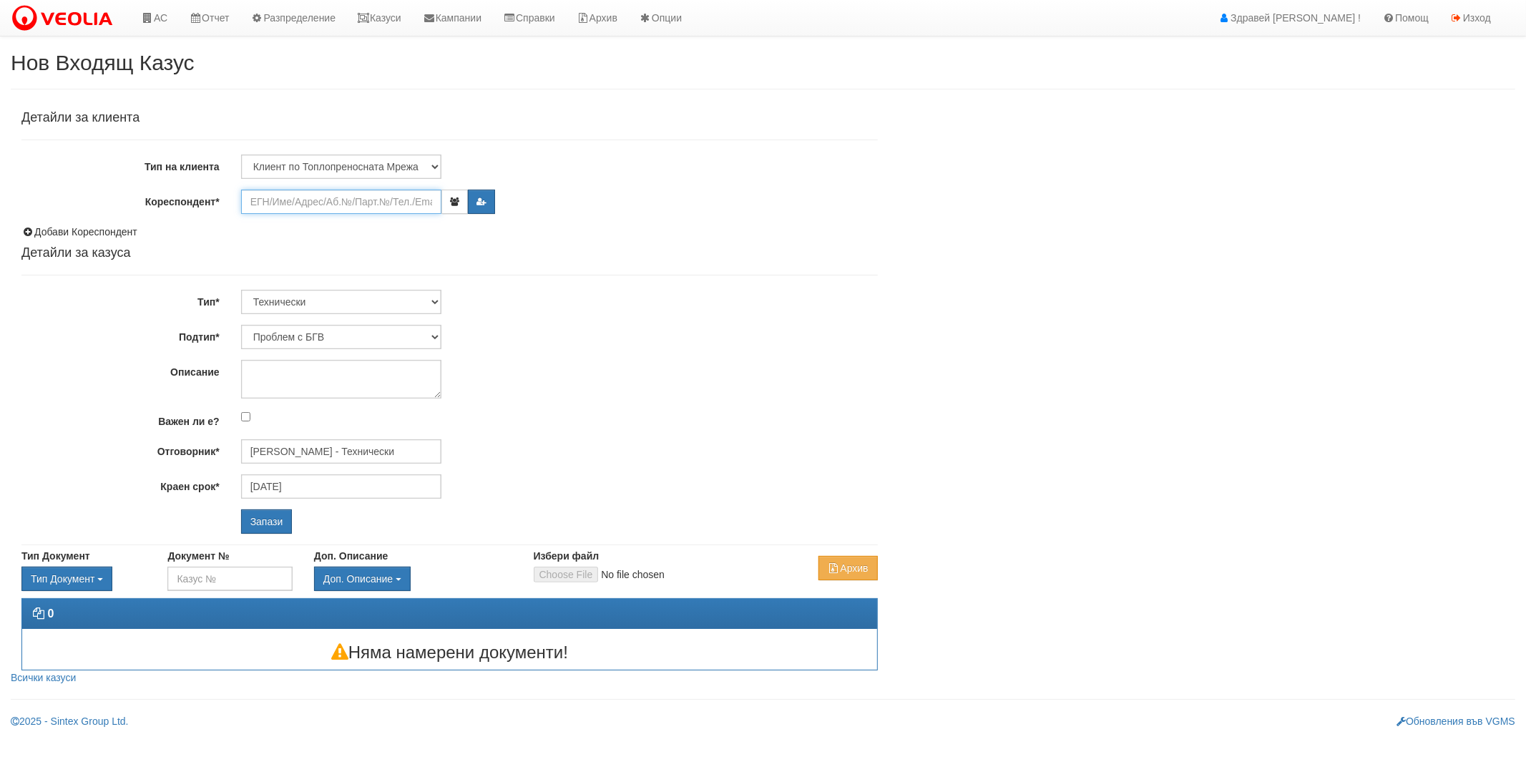
click at [344, 206] on input "Кореспондент*" at bounding box center [341, 202] width 200 height 24
paste input "8318"
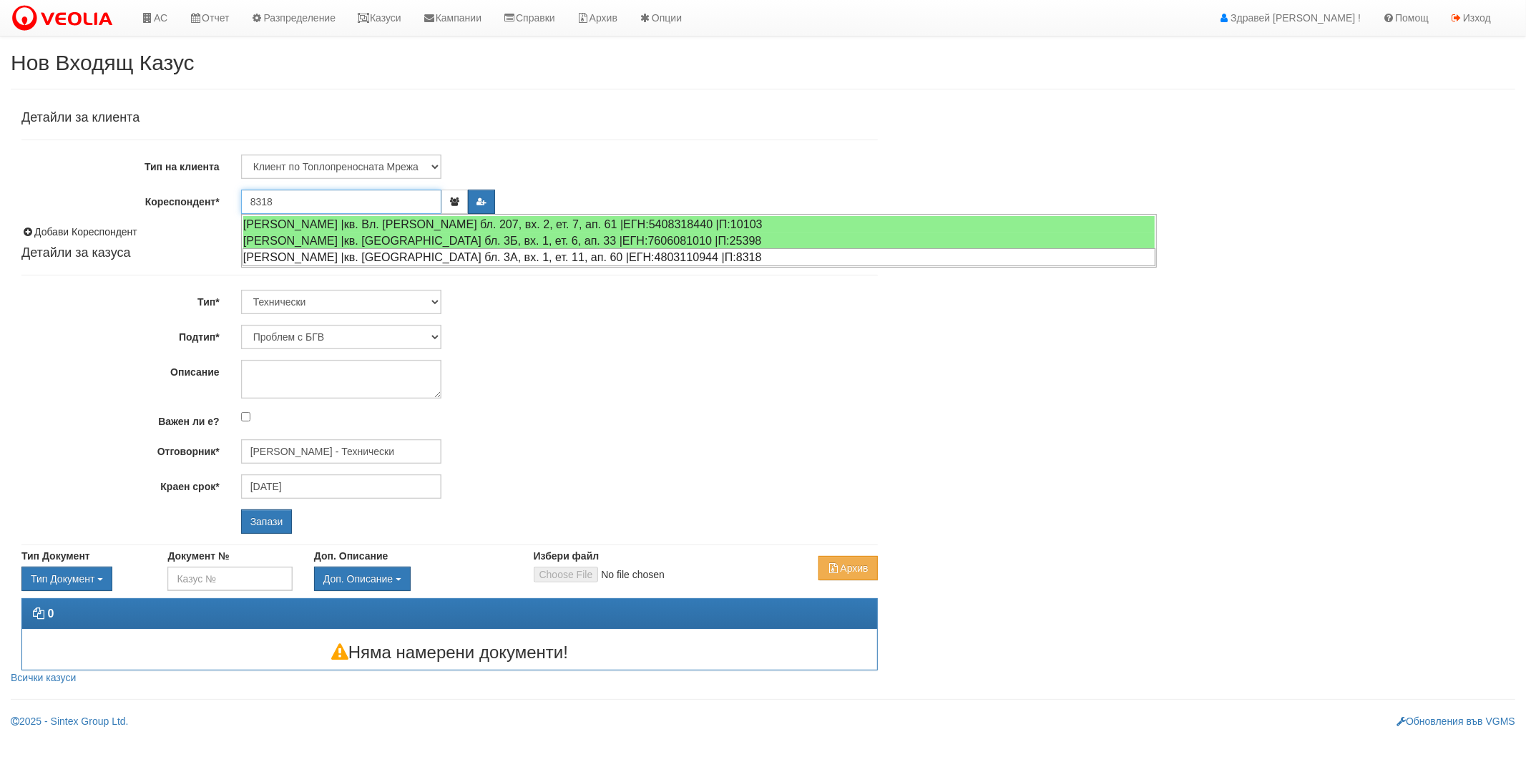
click at [358, 253] on div "[PERSON_NAME] |кв. [GEOGRAPHIC_DATA] бл. 3А, вх. 1, ет. 11, ап. 60 |ЕГН:4803110…" at bounding box center [699, 257] width 913 height 18
type input "[PERSON_NAME]"
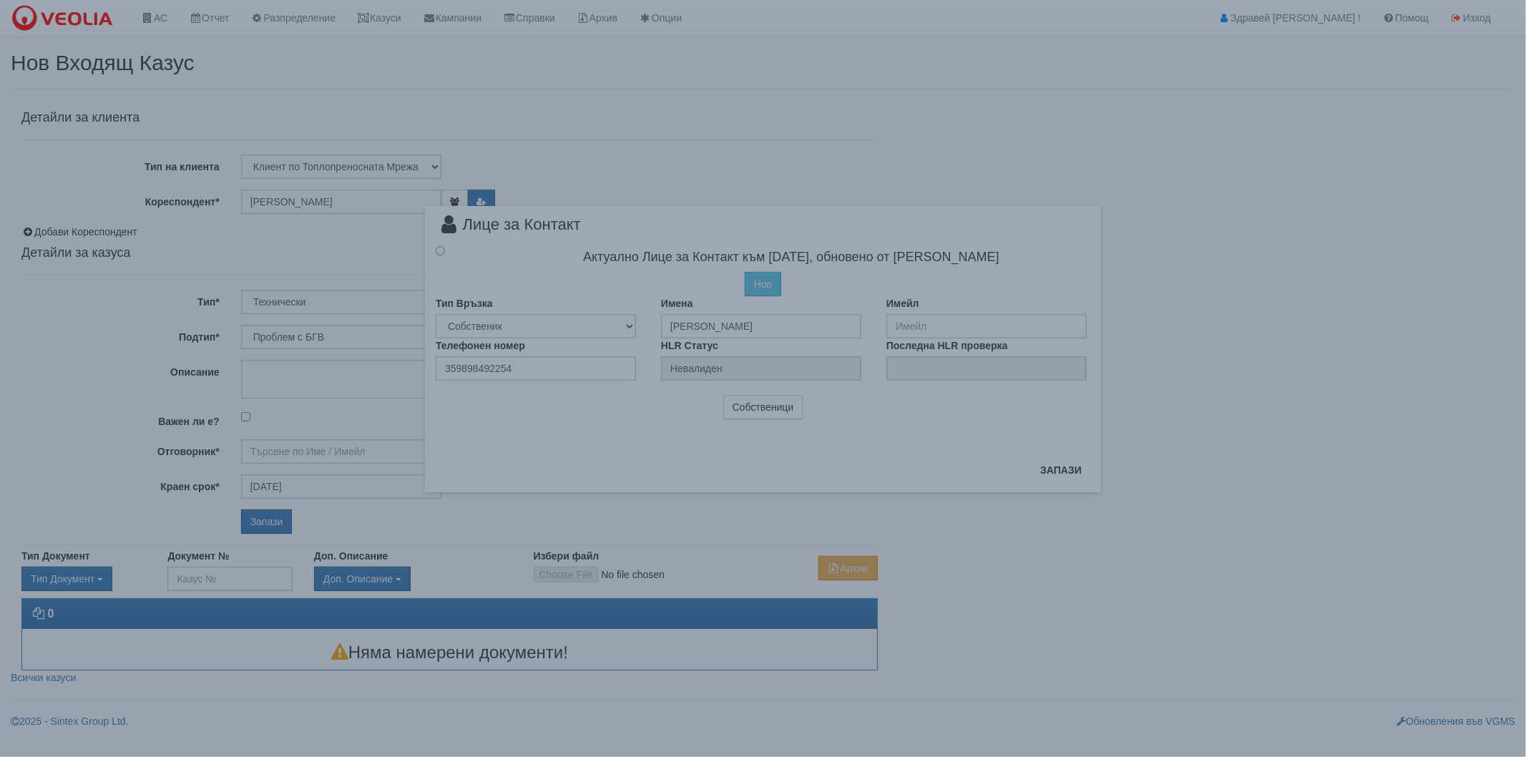
type input "[PERSON_NAME] - Технически"
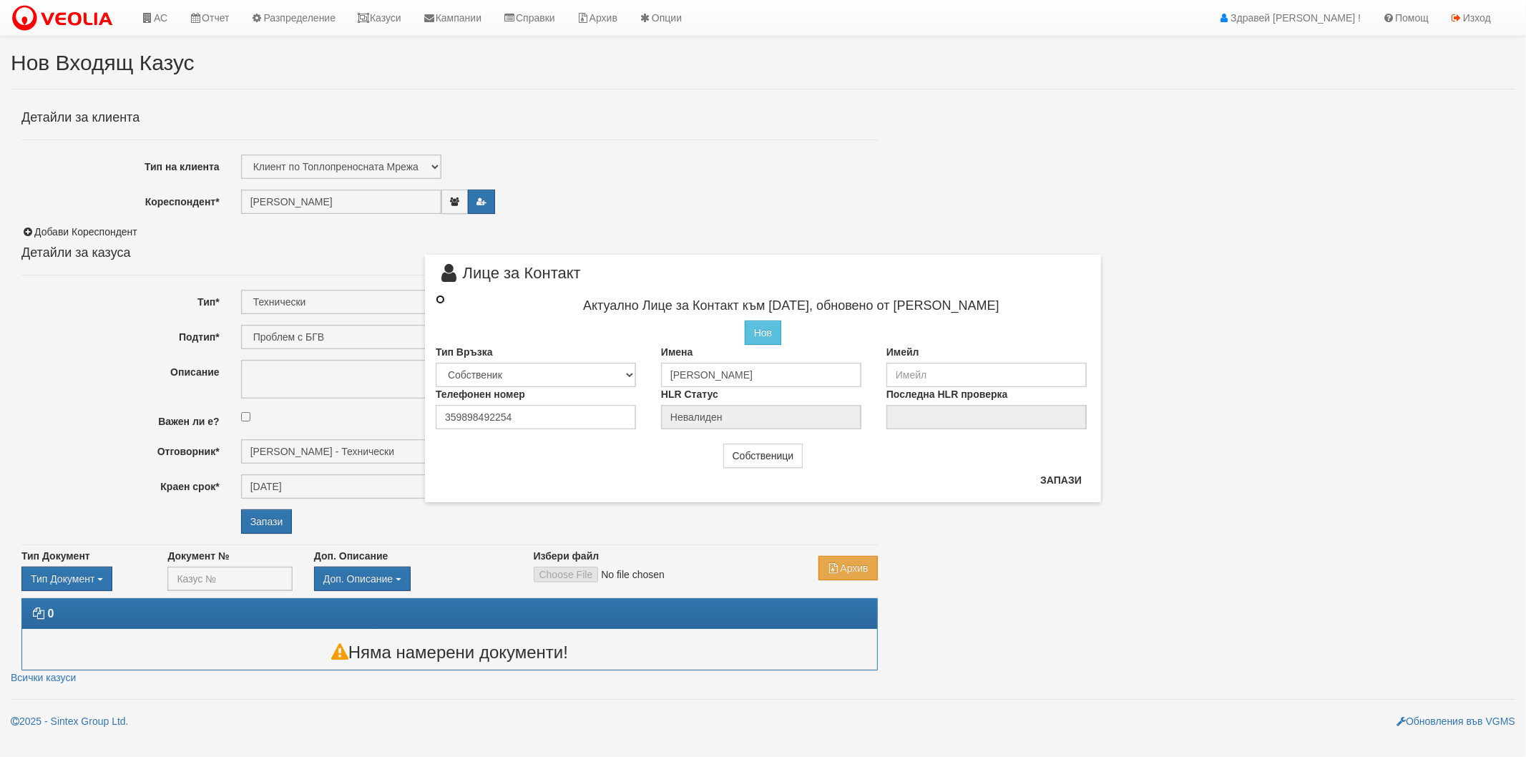
click at [439, 301] on input "radio" at bounding box center [440, 299] width 9 height 9
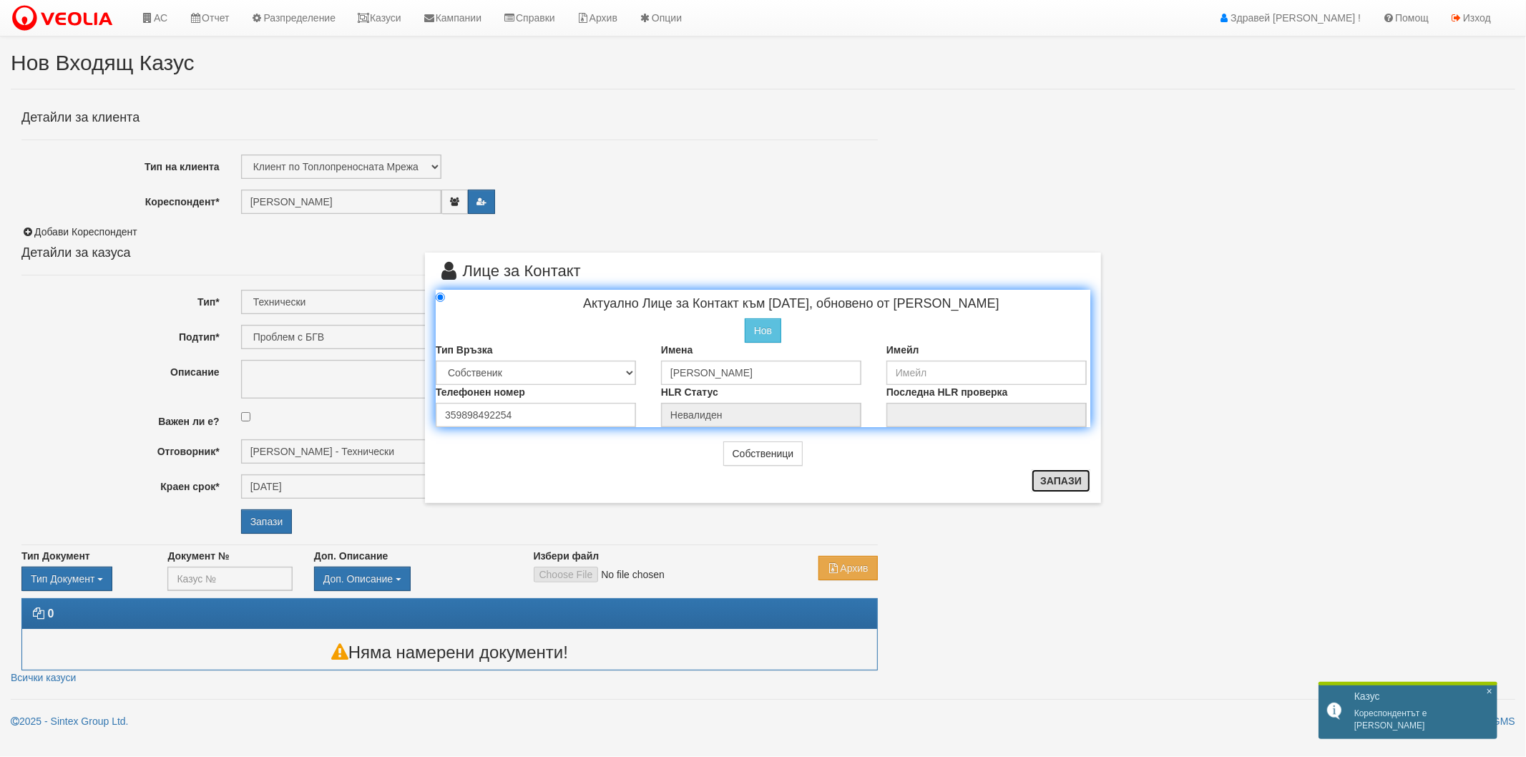
click at [1062, 482] on button "Запази" at bounding box center [1061, 480] width 59 height 23
radio input "true"
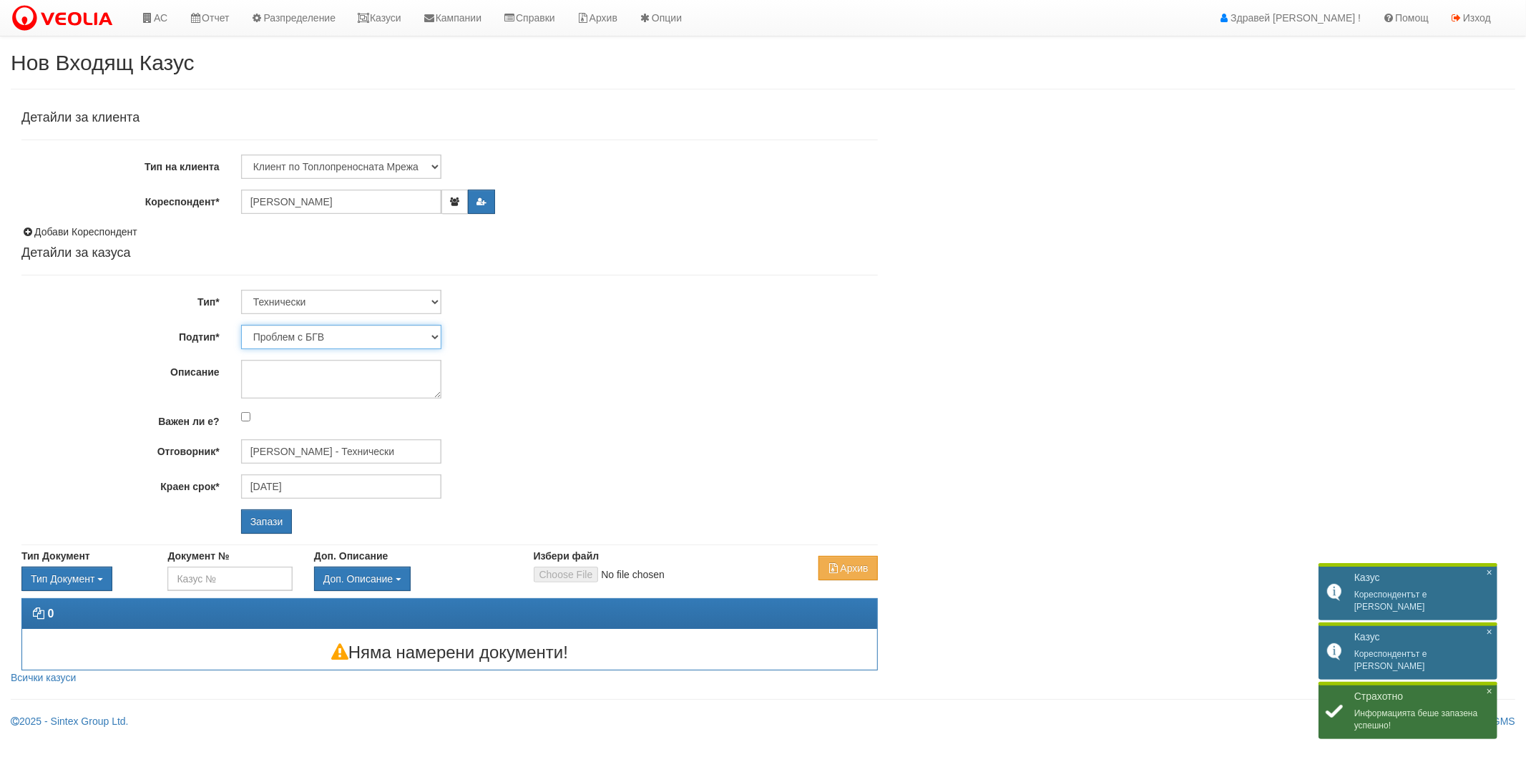
click at [346, 338] on select "Проблем с БГВ Теч ВОИ Теч БГВ Теч в АС Теч от водомер Проблем в АС Интервенция …" at bounding box center [341, 337] width 200 height 24
select select "Монтаж на водомер с дист. модул"
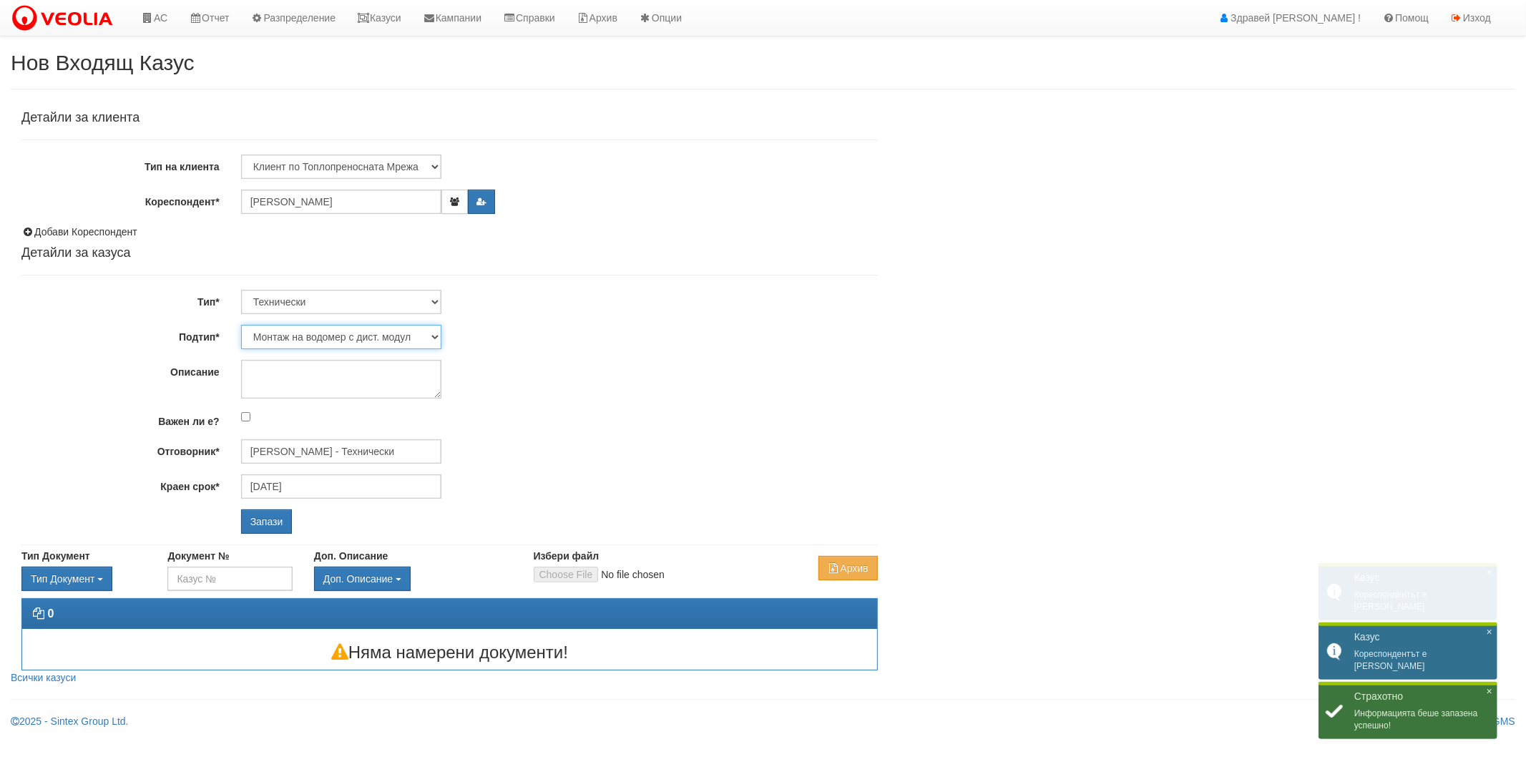
click at [241, 325] on select "Проблем с БГВ Теч ВОИ Теч БГВ Теч в АС Теч от водомер Проблем в АС Интервенция …" at bounding box center [341, 337] width 200 height 24
type input "[DATE]"
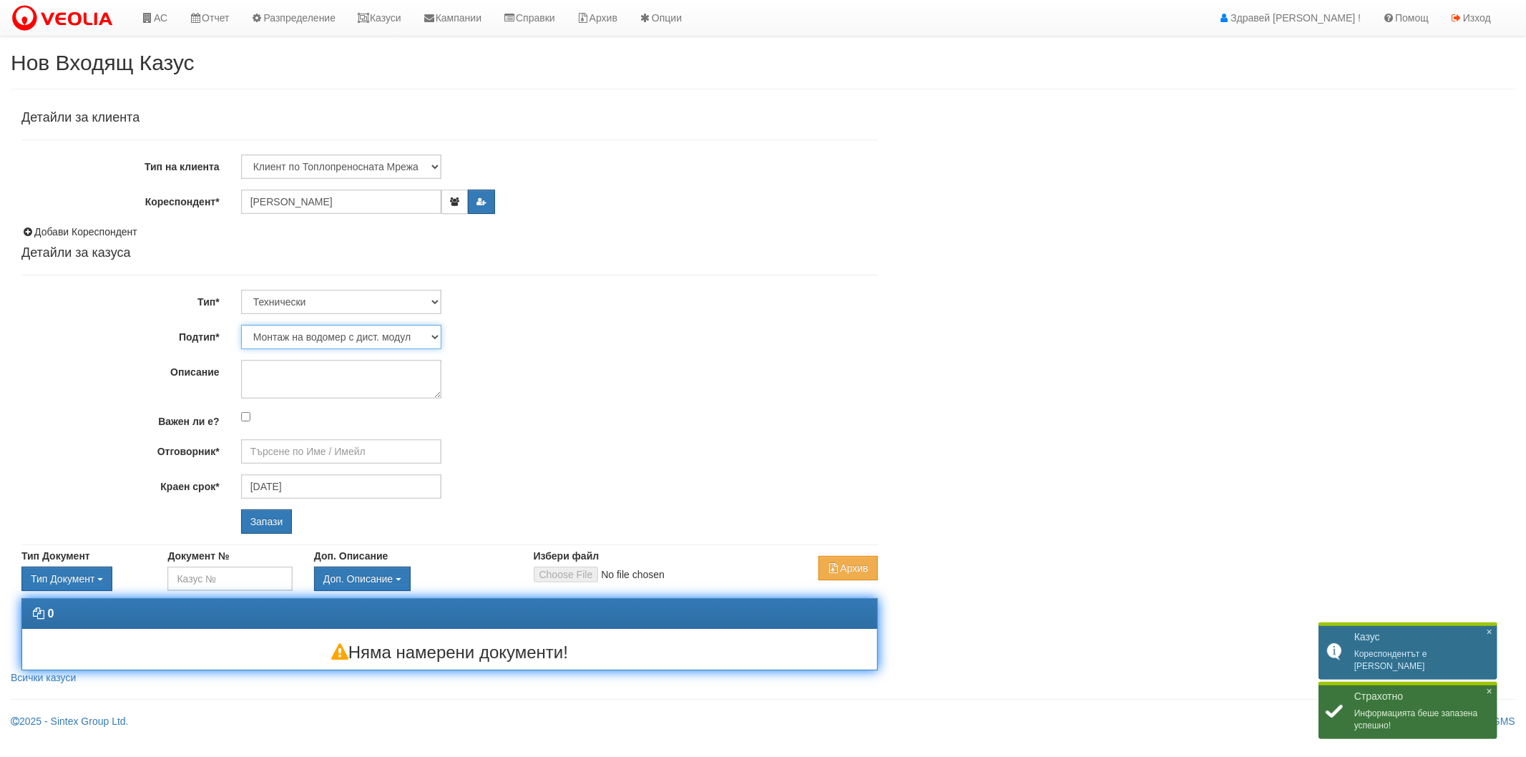
type input "[PERSON_NAME] - Технически"
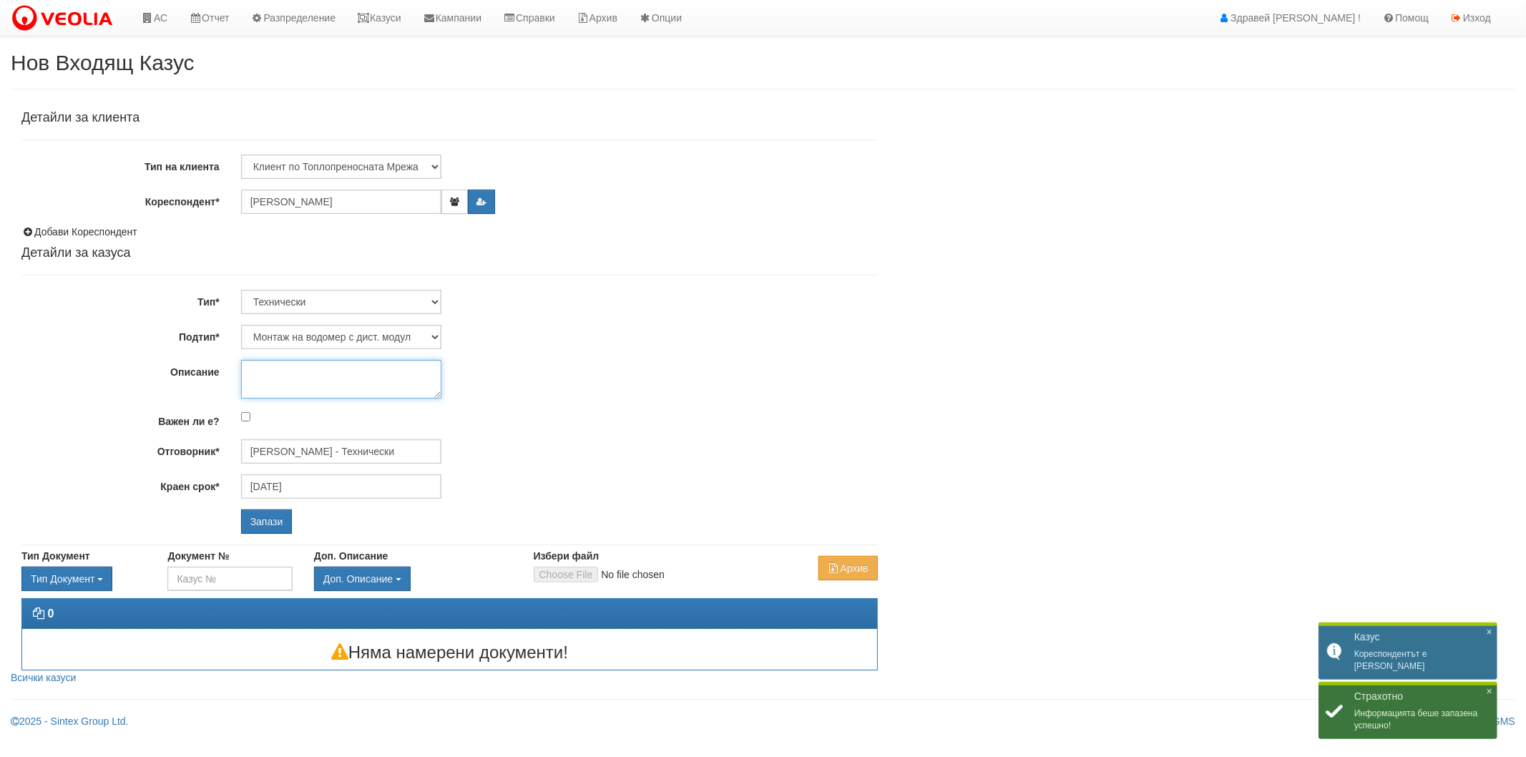
click at [313, 373] on textarea "Описание" at bounding box center [341, 379] width 200 height 39
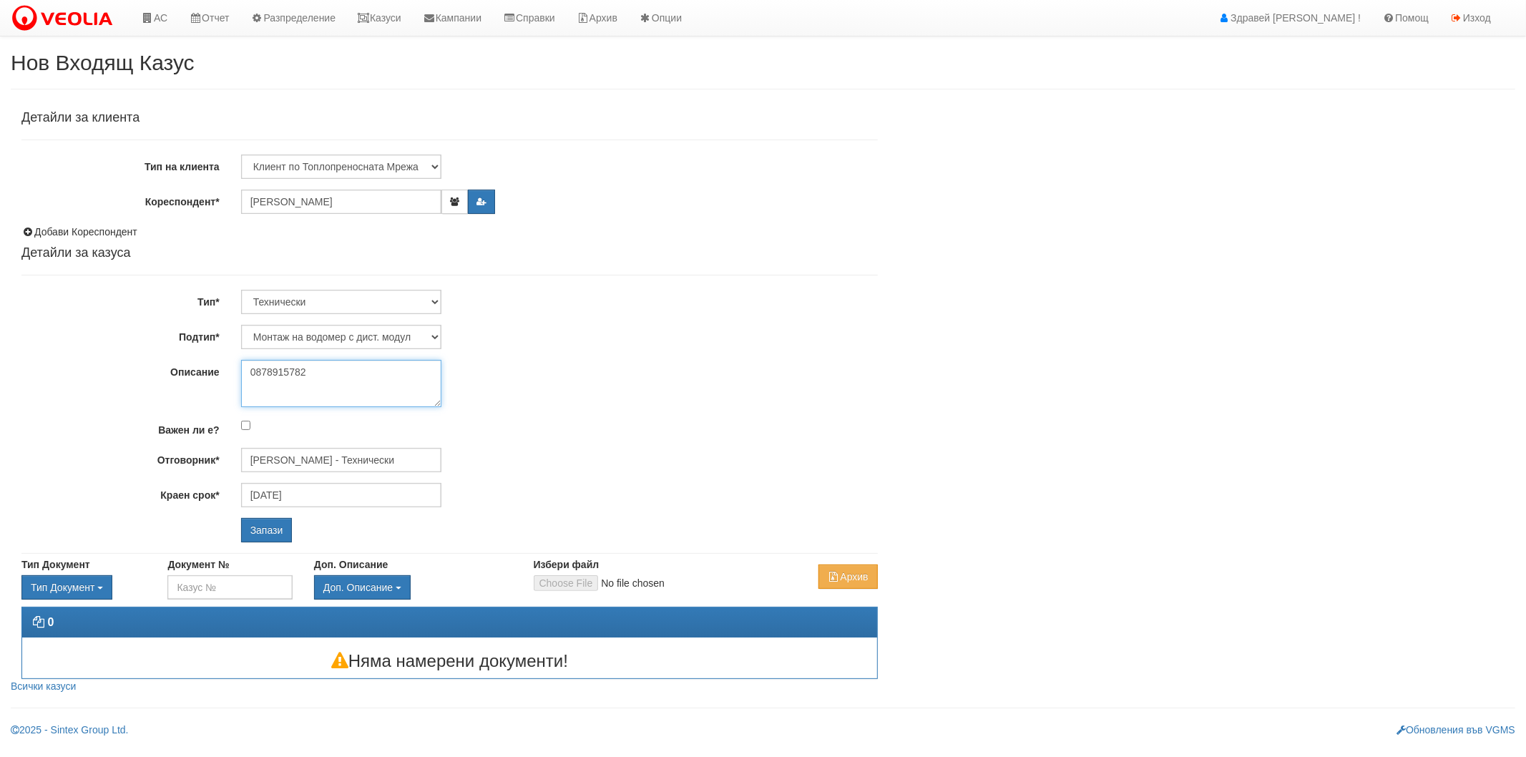
drag, startPoint x: 438, startPoint y: 396, endPoint x: 444, endPoint y: 405, distance: 10.3
click at [444, 405] on div "0878915782" at bounding box center [559, 383] width 658 height 47
type textarea "0878915782"
click at [284, 525] on input "Запази" at bounding box center [267, 530] width 52 height 24
